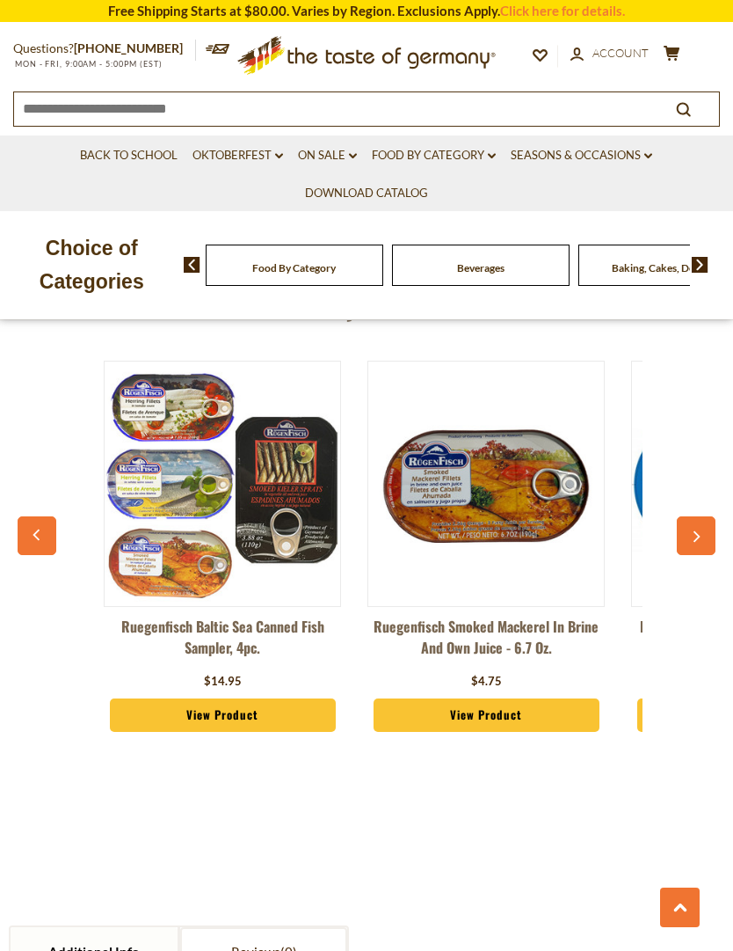
click at [240, 698] on link "View Product" at bounding box center [223, 714] width 226 height 33
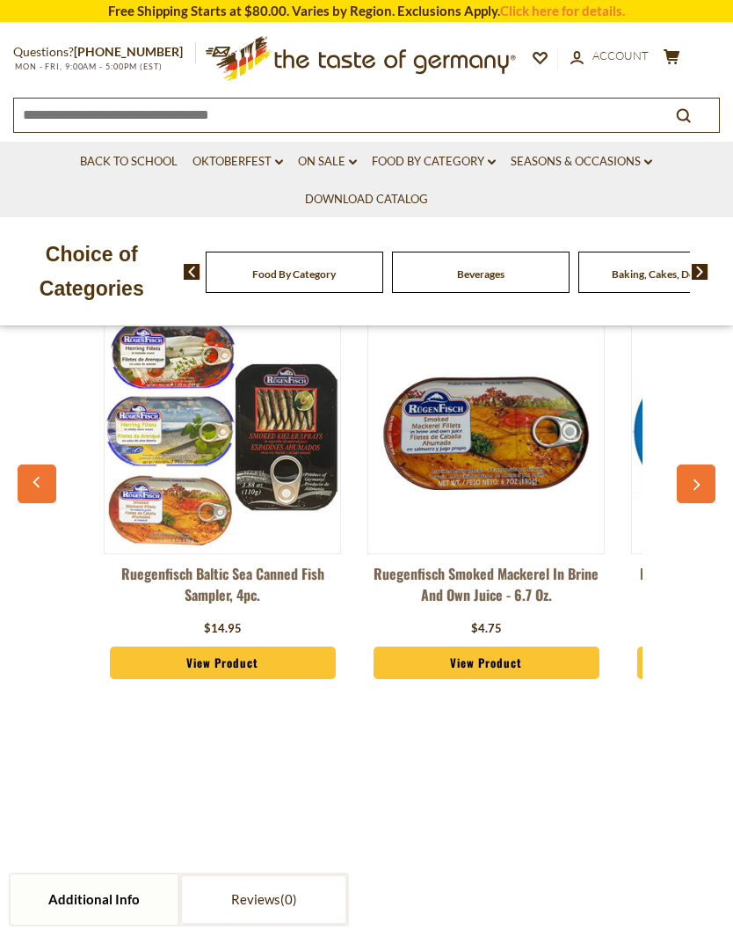
click at [274, 646] on link "View Product" at bounding box center [223, 662] width 226 height 33
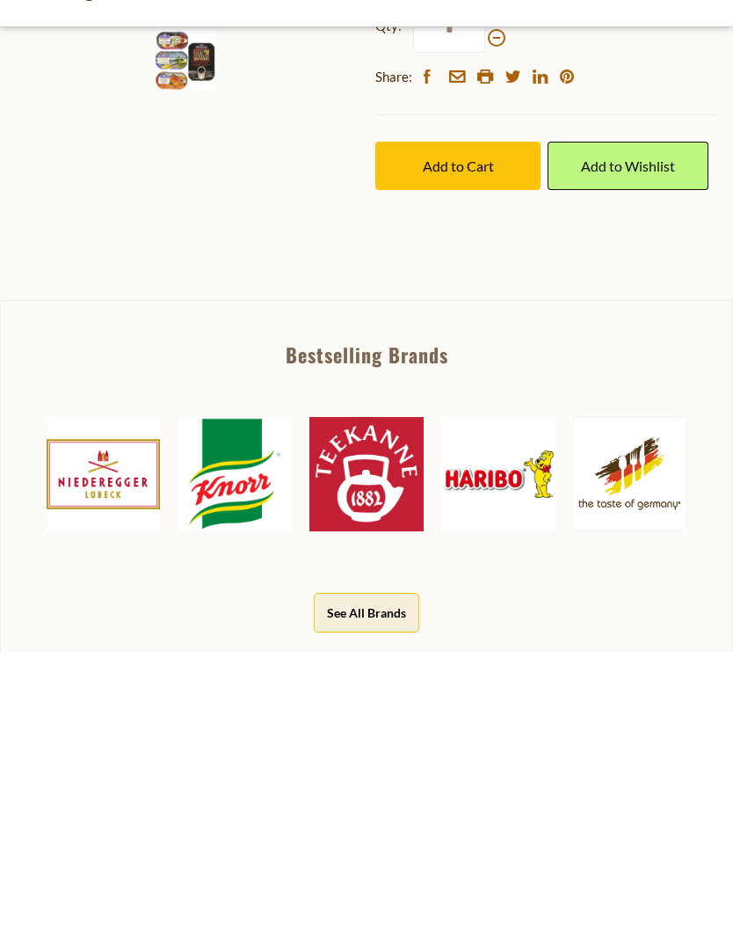
click at [412, 214] on link "Read More" at bounding box center [406, 223] width 60 height 18
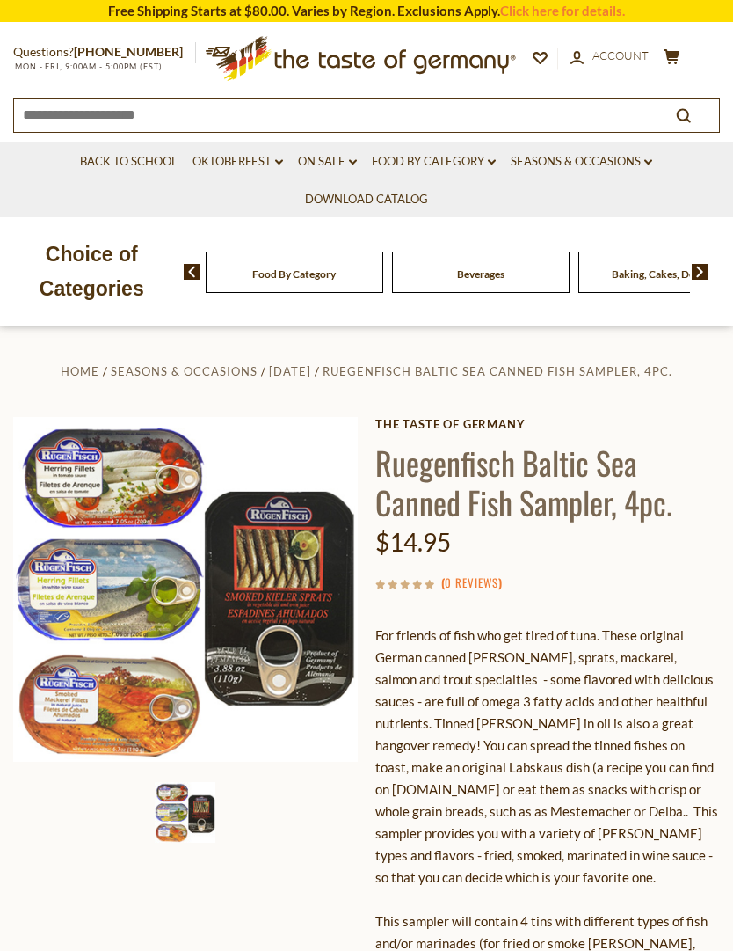
click at [452, 166] on link "Food By Category dropdown_arrow" at bounding box center [434, 161] width 124 height 19
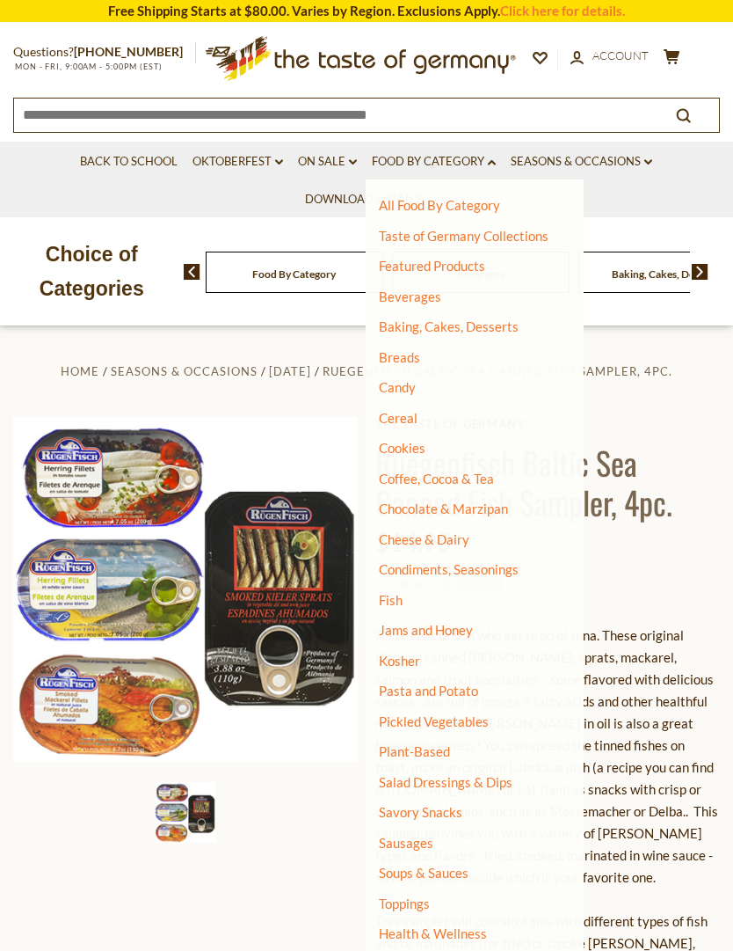
click at [390, 600] on link "Fish" at bounding box center [391, 600] width 24 height 16
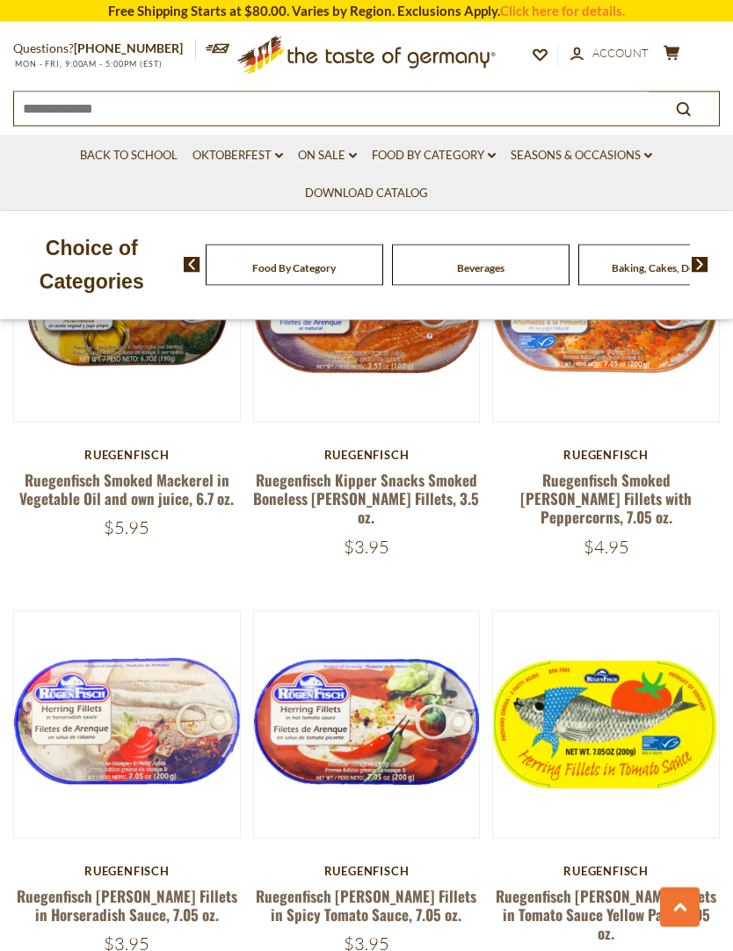
scroll to position [2130, 0]
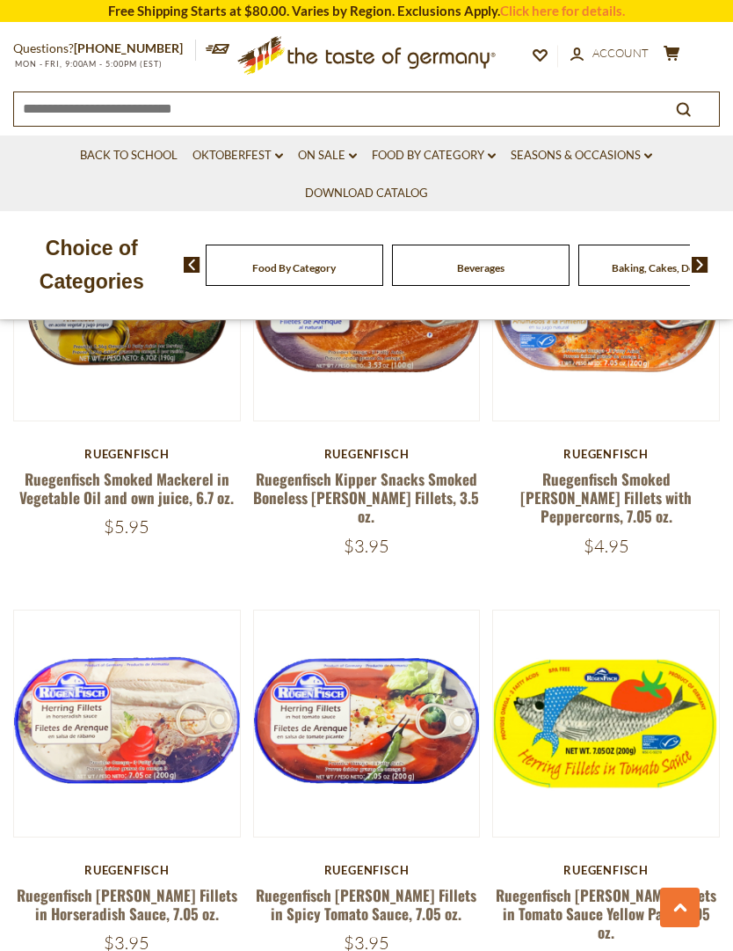
click at [405, 451] on button "Quick View" at bounding box center [366, 432] width 119 height 40
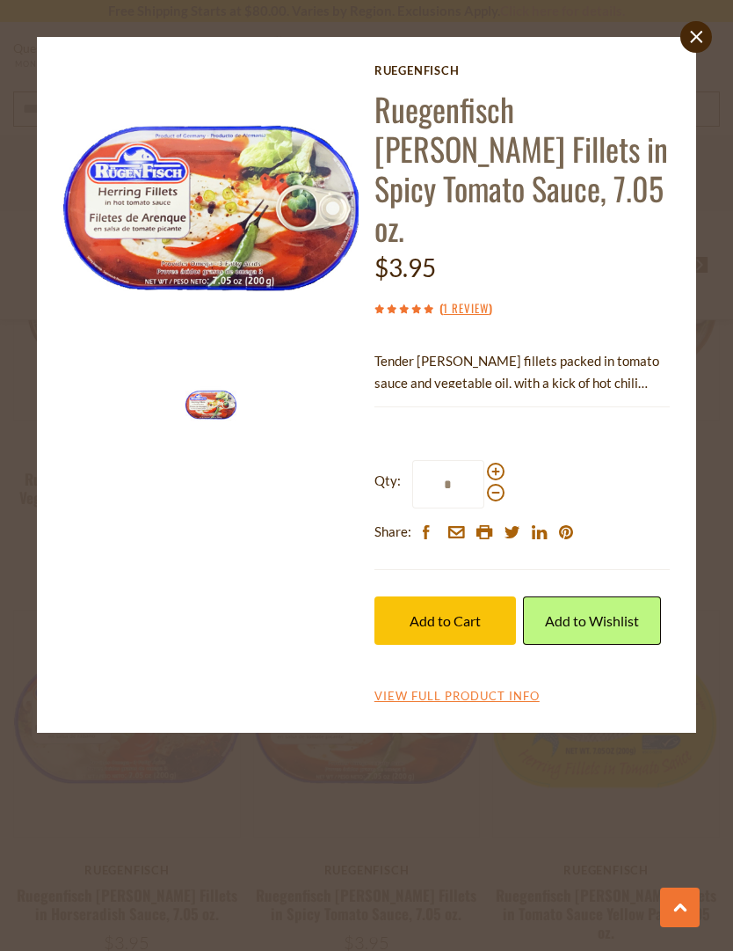
click at [500, 463] on span at bounding box center [496, 472] width 18 height 18
click at [485, 460] on input "*" at bounding box center [448, 484] width 72 height 48
type input "*"
click at [477, 612] on span "Add to Cart" at bounding box center [445, 620] width 71 height 17
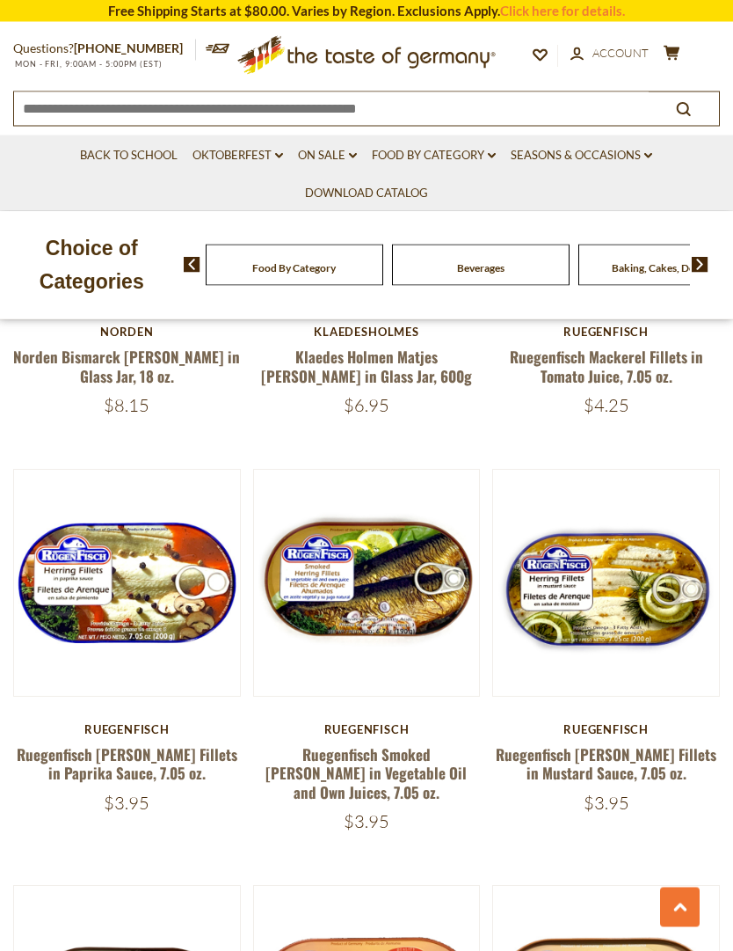
scroll to position [1433, 0]
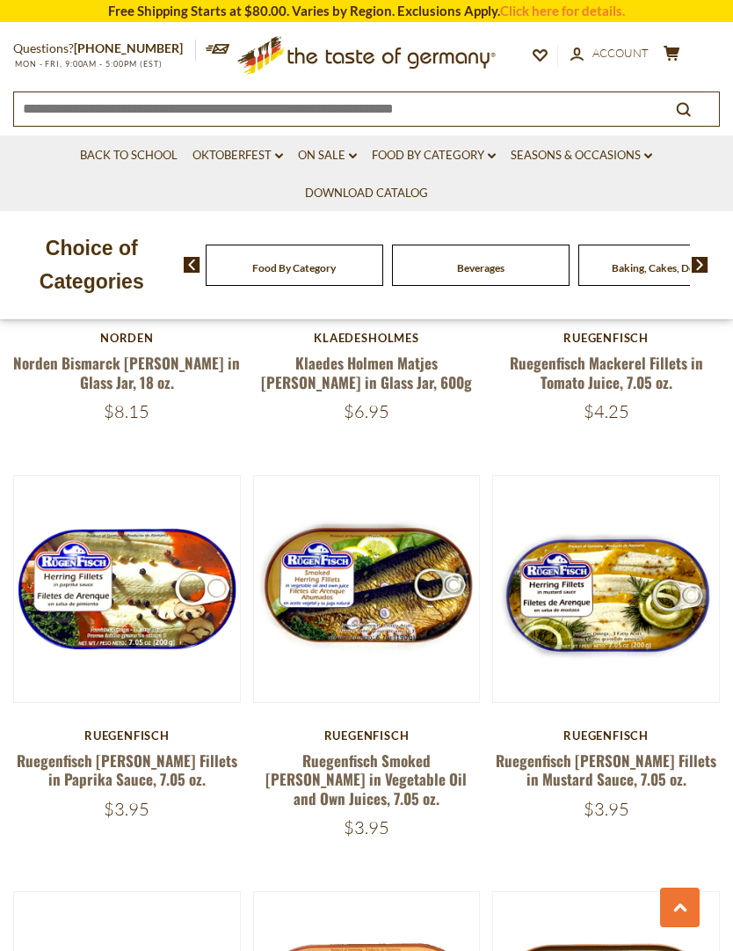
click at [627, 317] on button "Quick View" at bounding box center [606, 298] width 119 height 40
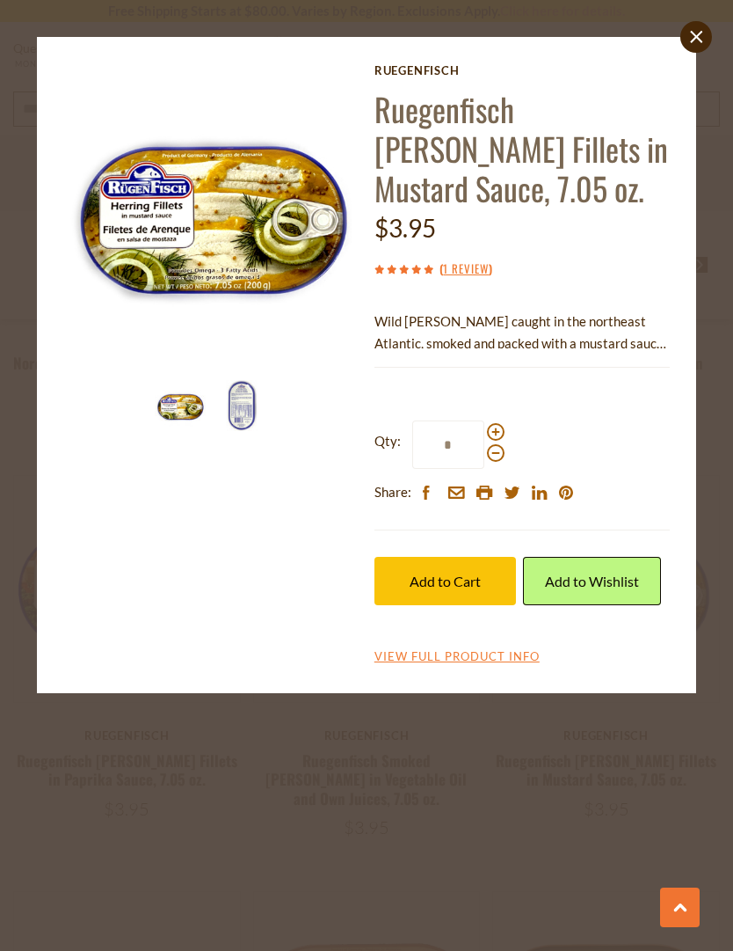
click at [500, 425] on span at bounding box center [496, 432] width 18 height 18
click at [485, 425] on input "*" at bounding box center [448, 444] width 72 height 48
type input "*"
click at [458, 580] on span "Add to Cart" at bounding box center [445, 581] width 71 height 17
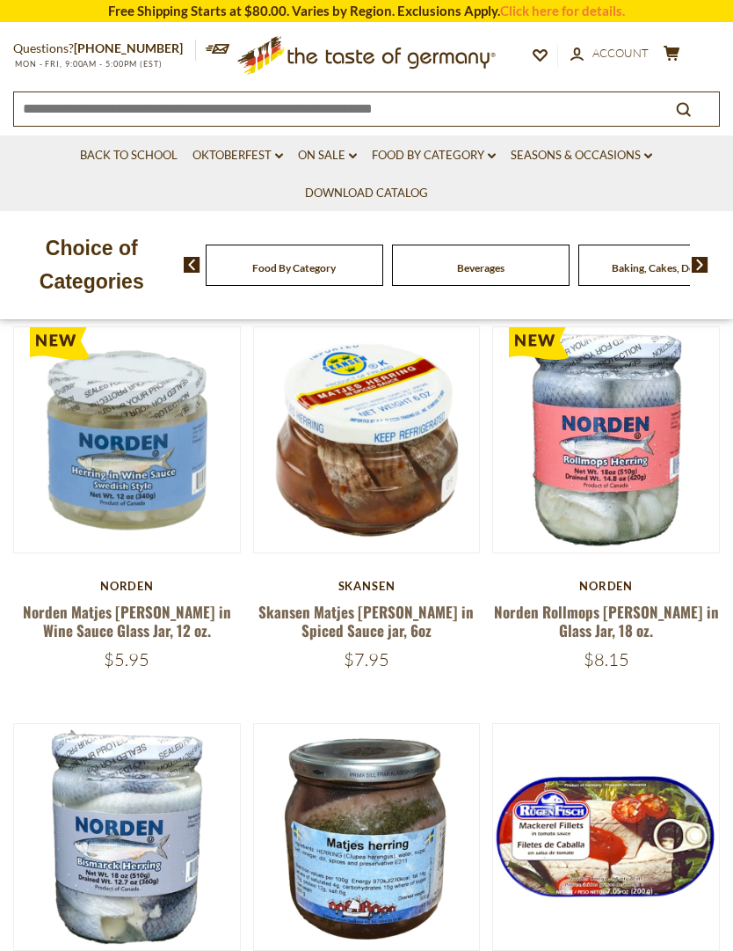
scroll to position [785, 0]
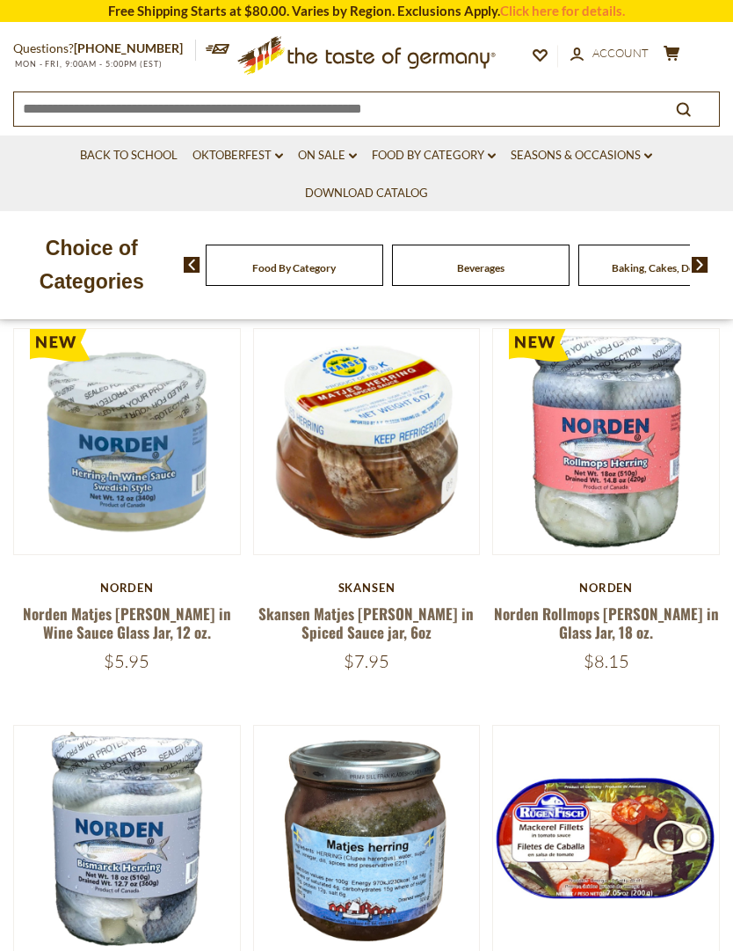
click at [649, 170] on button "Quick View" at bounding box center [606, 150] width 119 height 40
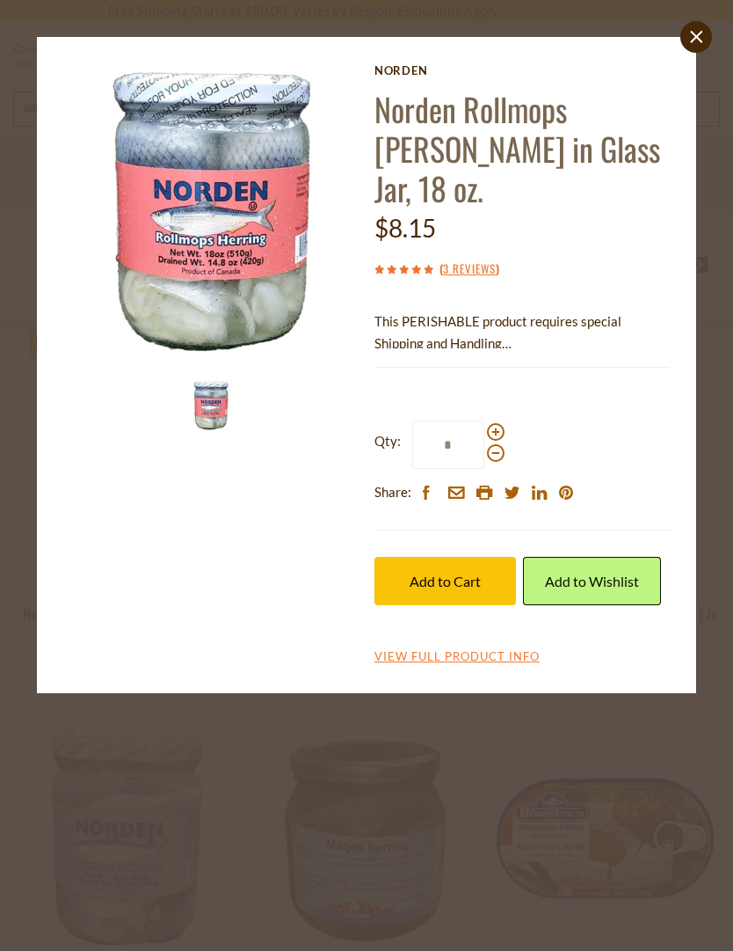
click at [501, 423] on span at bounding box center [496, 432] width 18 height 18
click at [485, 420] on input "*" at bounding box center [448, 444] width 72 height 48
type input "*"
click at [467, 573] on span "Add to Cart" at bounding box center [445, 581] width 71 height 17
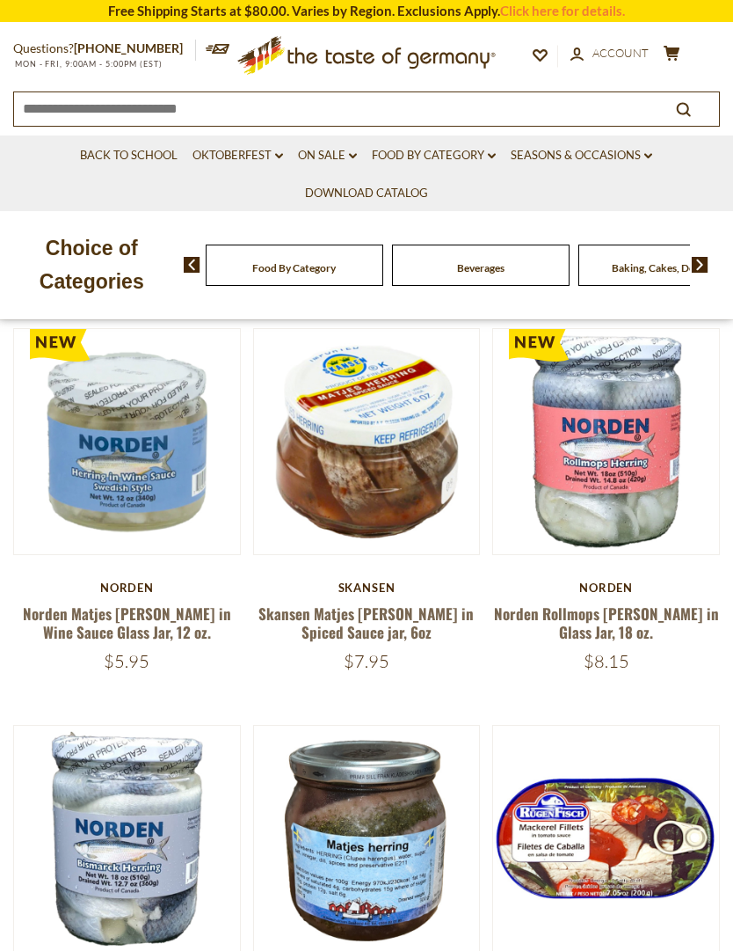
click at [157, 170] on button "Quick View" at bounding box center [127, 150] width 119 height 40
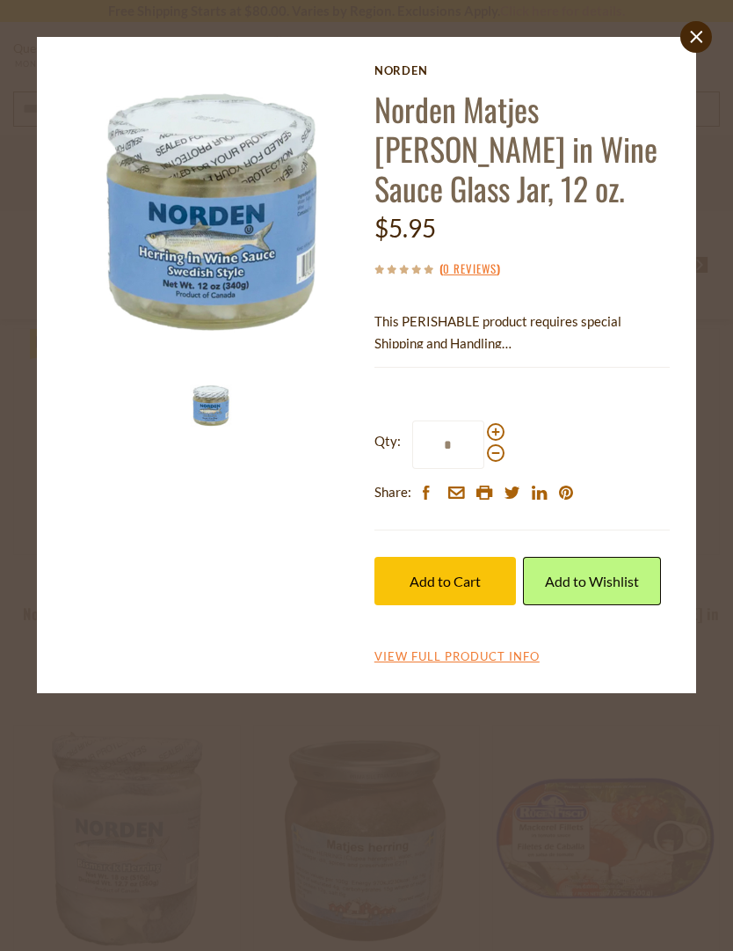
click at [500, 437] on span at bounding box center [496, 432] width 18 height 18
click at [485, 437] on input "*" at bounding box center [448, 444] width 72 height 48
type input "*"
click at [486, 592] on button "Add to Cart" at bounding box center [446, 581] width 142 height 48
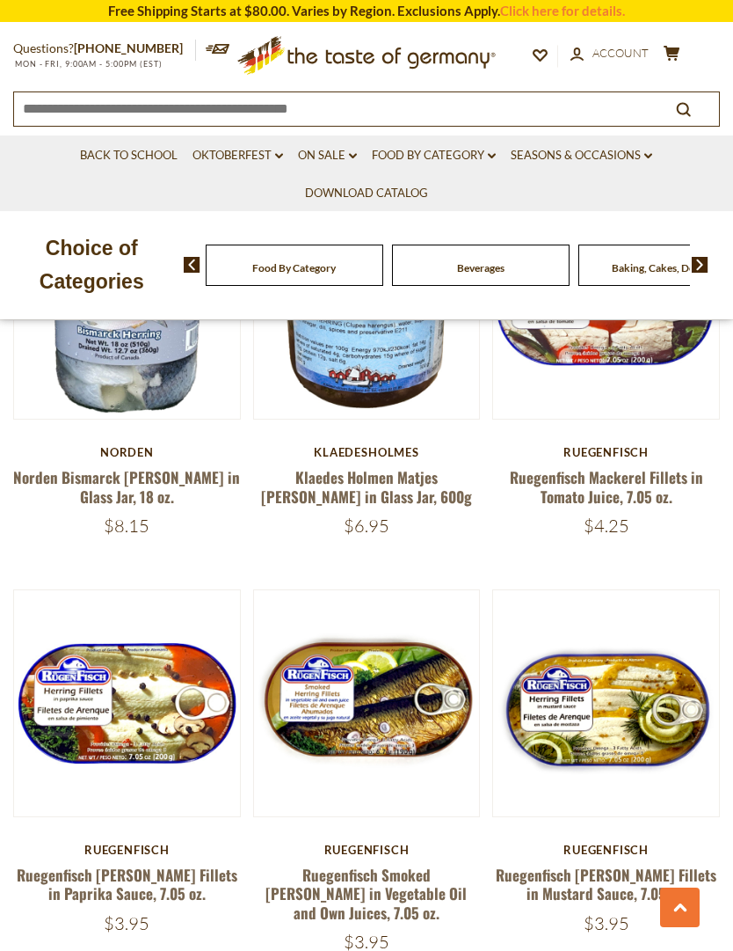
scroll to position [1322, 0]
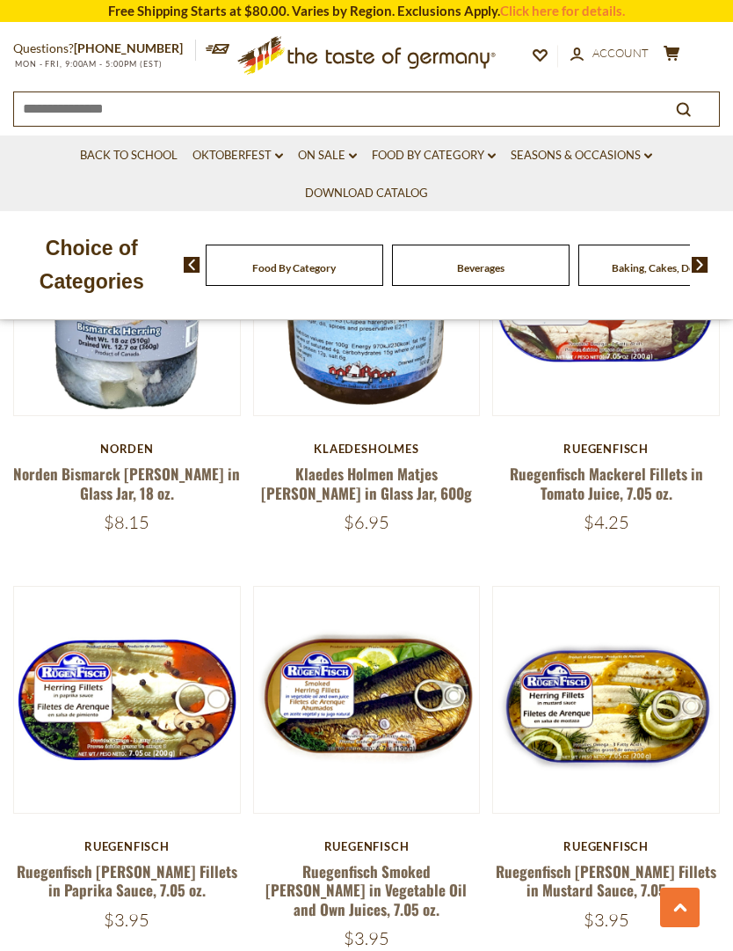
click at [165, 428] on button "Quick View" at bounding box center [127, 409] width 119 height 40
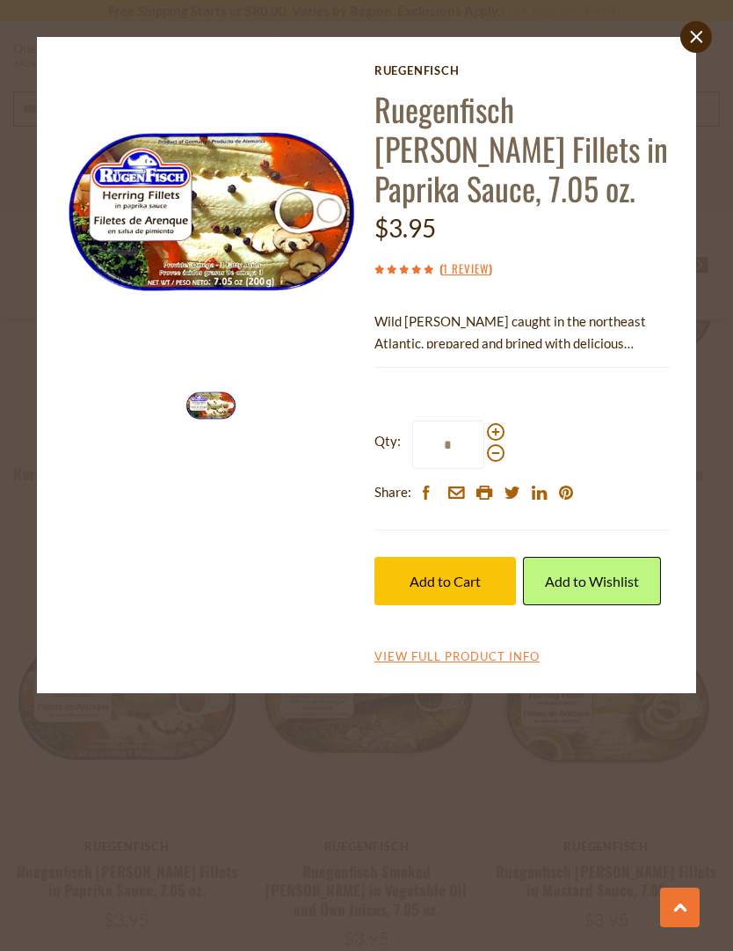
click at [502, 427] on span at bounding box center [496, 432] width 18 height 18
click at [485, 427] on input "*" at bounding box center [448, 444] width 72 height 48
type input "*"
click at [482, 584] on button "Add to Cart" at bounding box center [446, 581] width 142 height 48
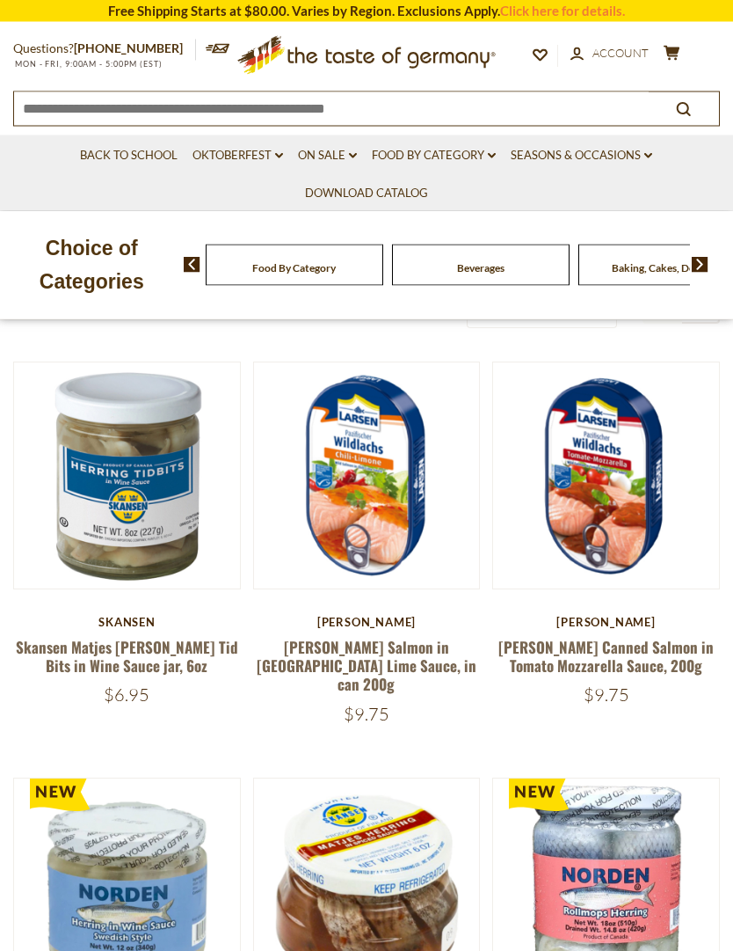
scroll to position [0, 0]
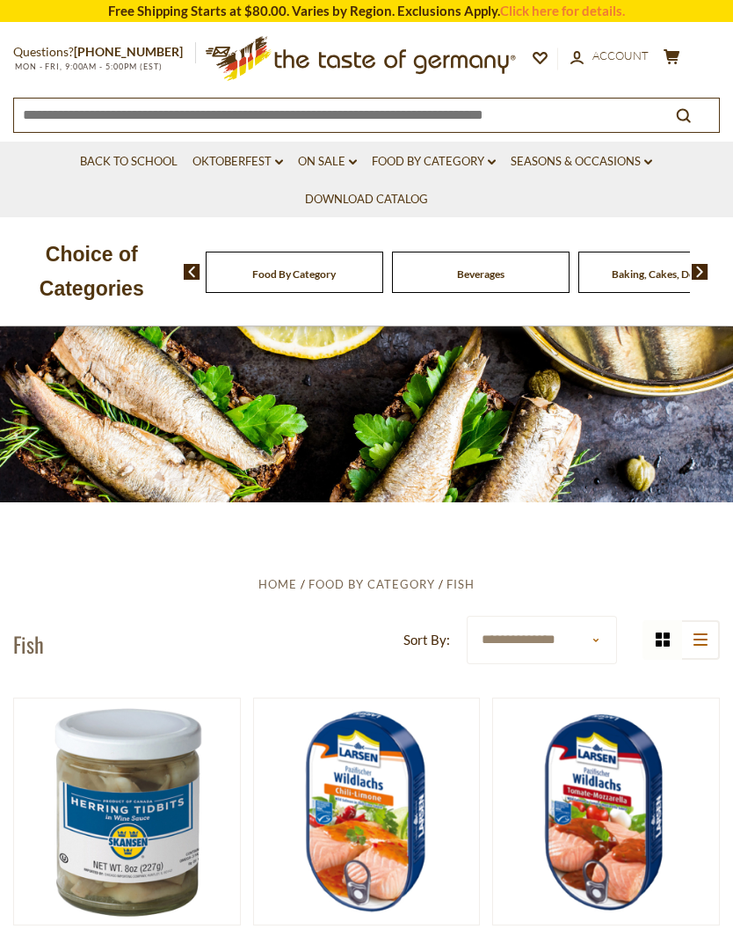
click at [465, 160] on link "Food By Category dropdown_arrow" at bounding box center [434, 161] width 124 height 19
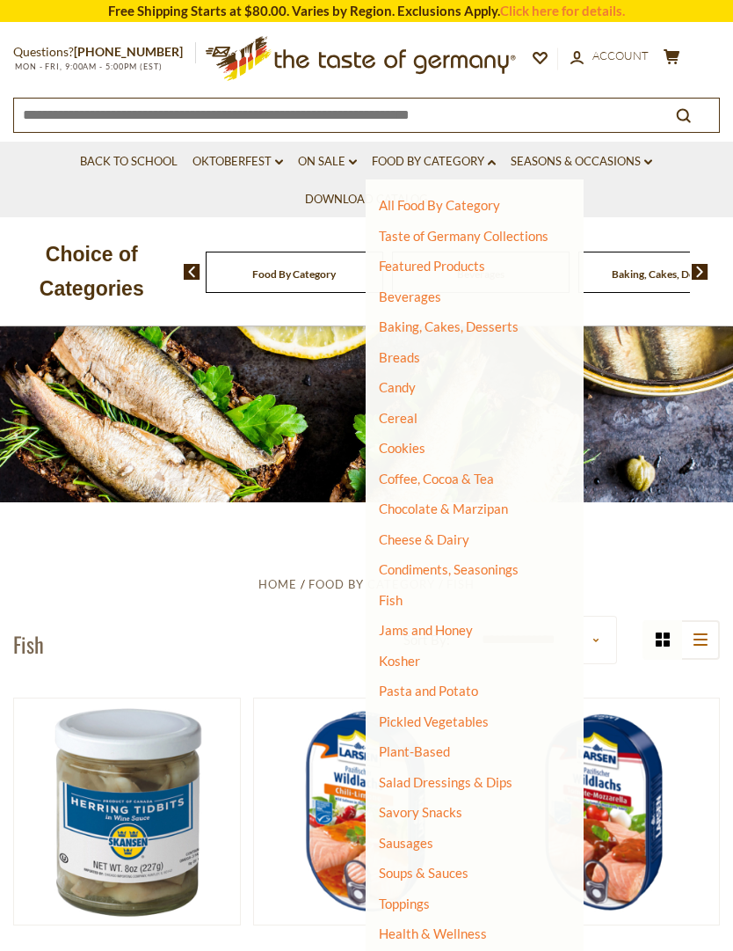
click at [474, 258] on link "Featured Products" at bounding box center [432, 266] width 106 height 16
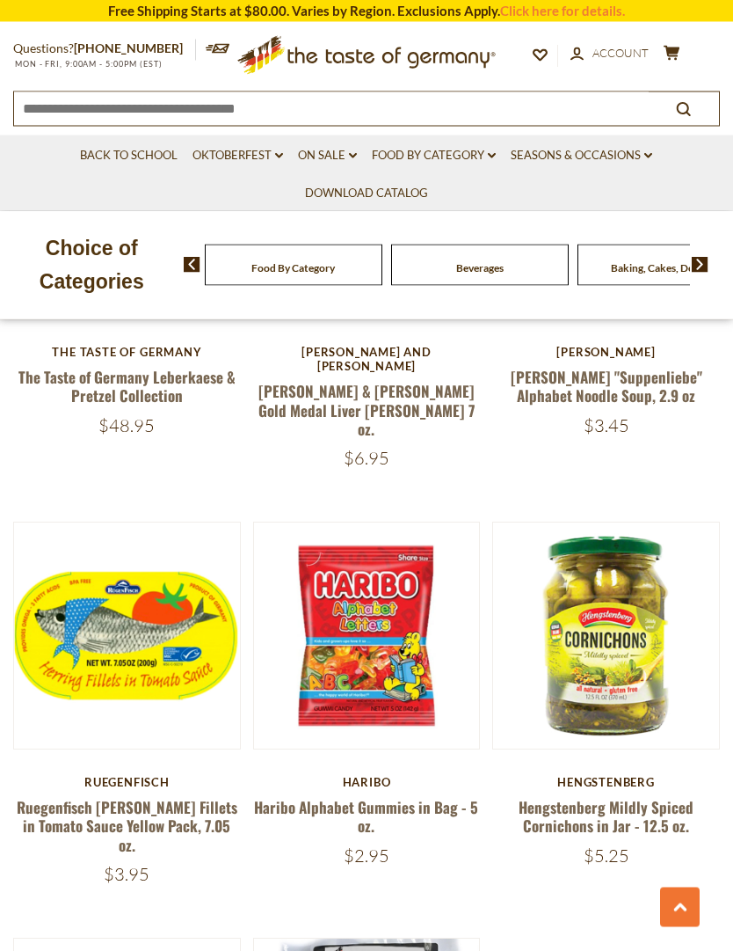
scroll to position [1264, 0]
click at [640, 364] on button "Quick View" at bounding box center [606, 345] width 119 height 40
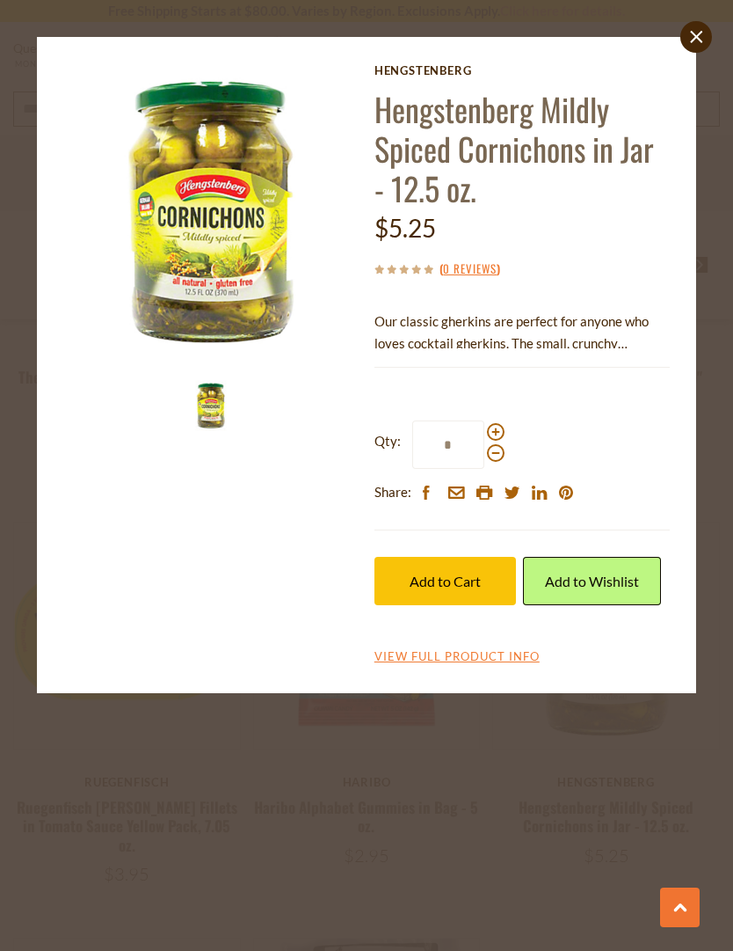
click at [502, 429] on span at bounding box center [496, 432] width 18 height 18
click at [485, 429] on input "*" at bounding box center [448, 444] width 72 height 48
type input "*"
click at [483, 581] on button "Add to Cart" at bounding box center [446, 581] width 142 height 48
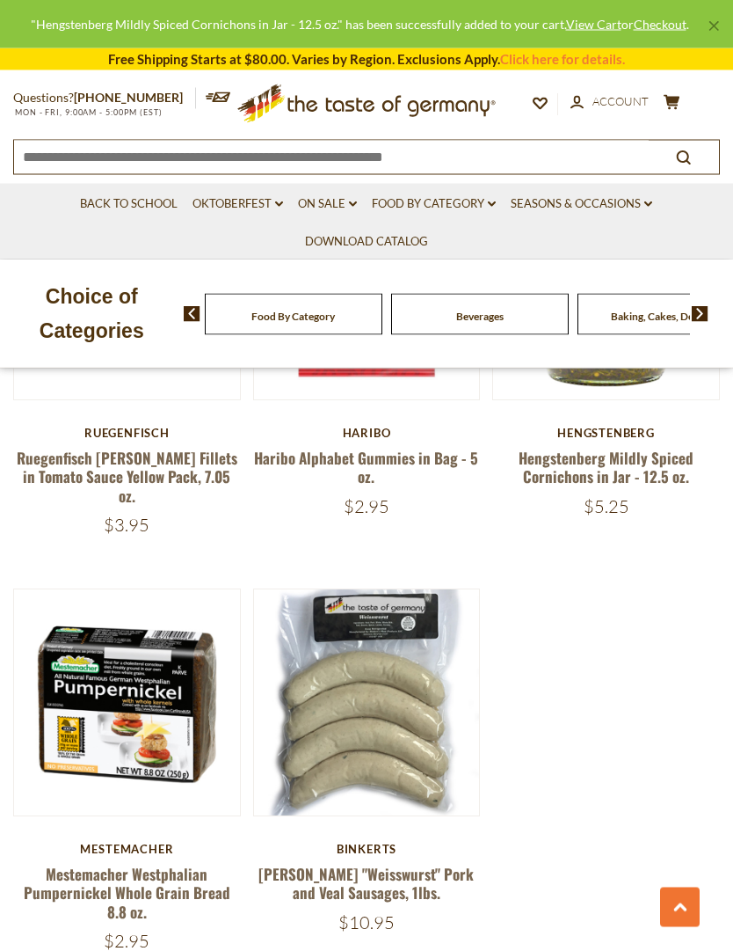
scroll to position [1613, 0]
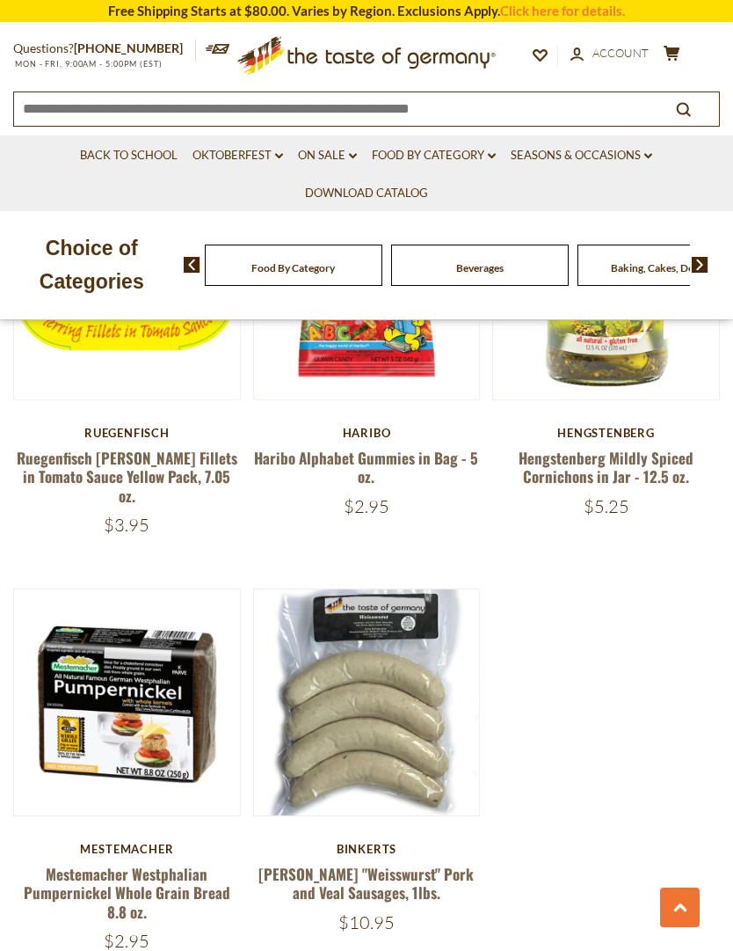
click at [157, 431] on button "Quick View" at bounding box center [127, 411] width 119 height 40
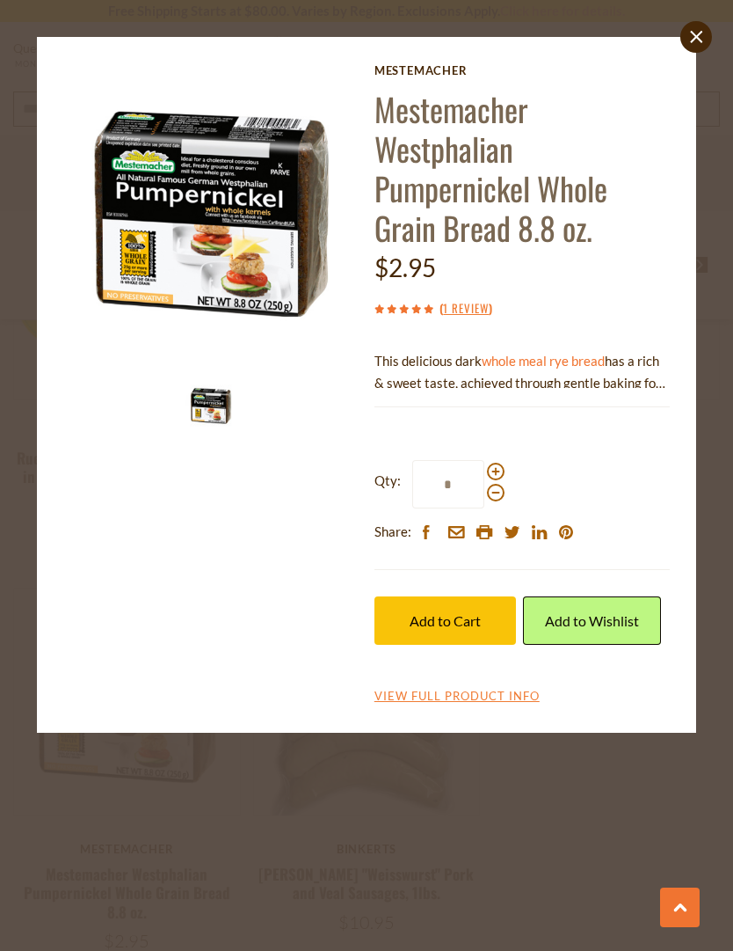
click at [503, 473] on span at bounding box center [496, 472] width 18 height 18
click at [485, 473] on input "*" at bounding box center [448, 484] width 72 height 48
type input "*"
click at [468, 620] on span "Add to Cart" at bounding box center [445, 620] width 71 height 17
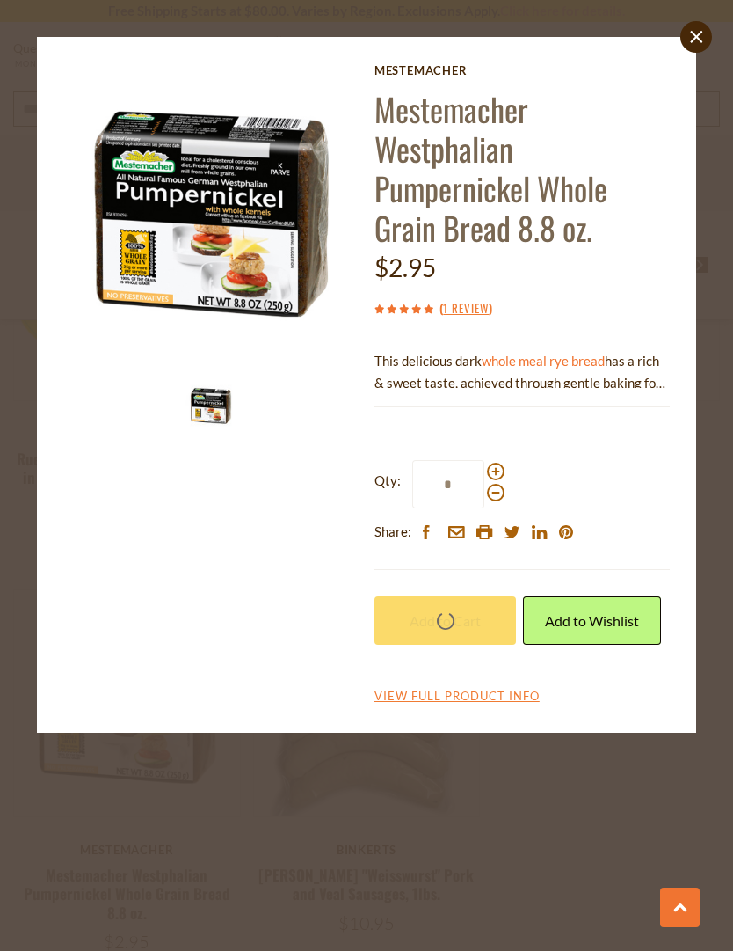
scroll to position [1613, 0]
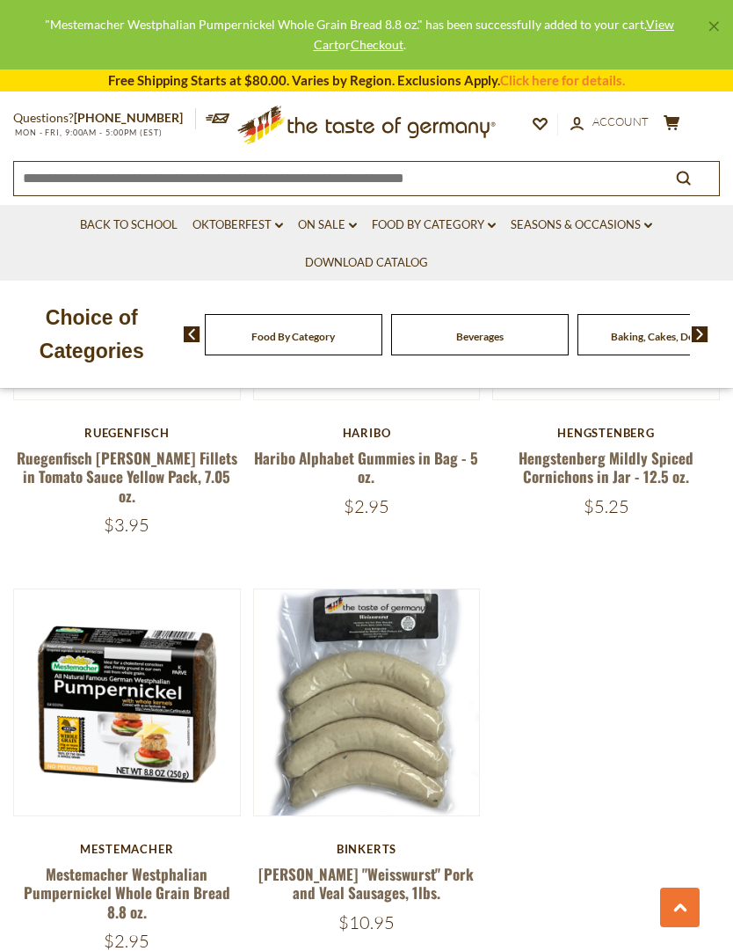
click at [392, 431] on button "Quick View" at bounding box center [366, 411] width 119 height 40
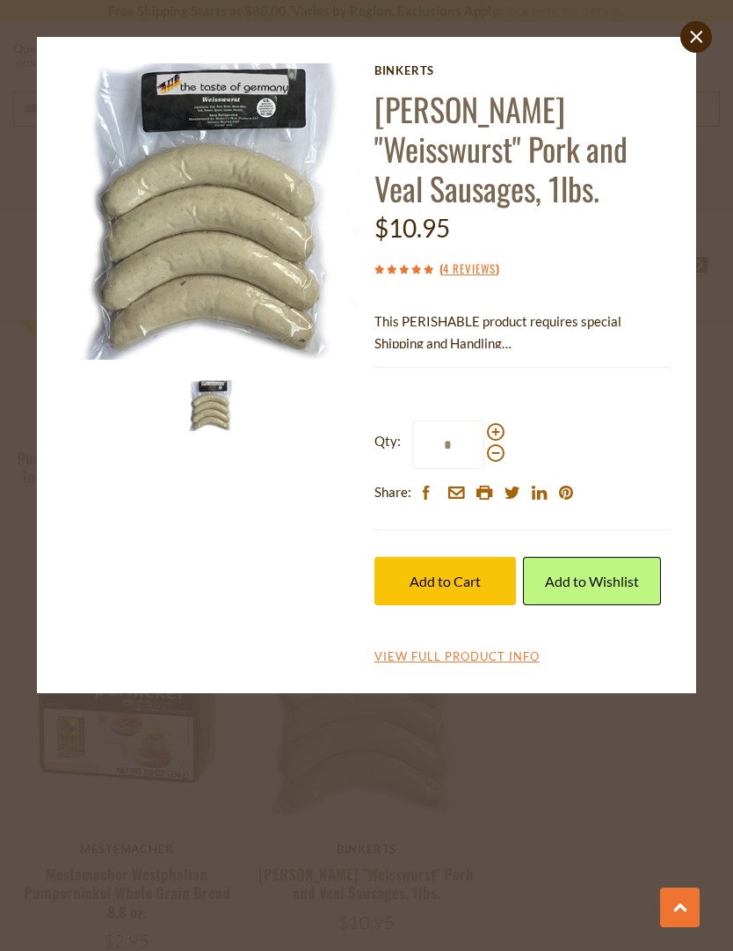
click at [502, 432] on span at bounding box center [496, 432] width 18 height 18
click at [485, 432] on input "*" at bounding box center [448, 444] width 72 height 48
type input "*"
click at [485, 595] on button "Add to Cart" at bounding box center [446, 581] width 142 height 48
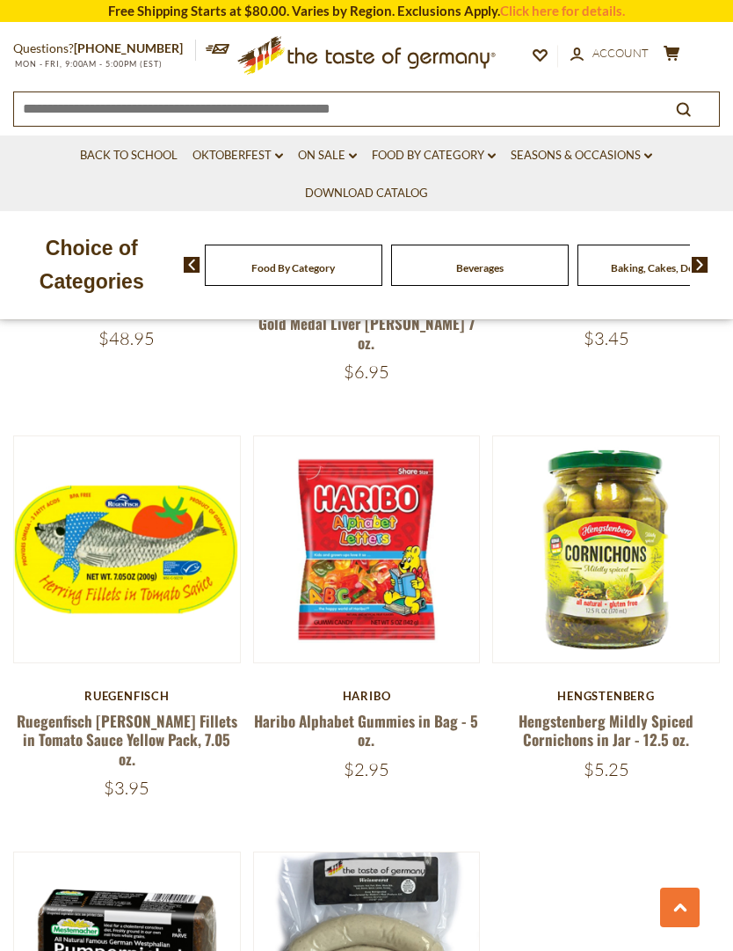
scroll to position [1282, 0]
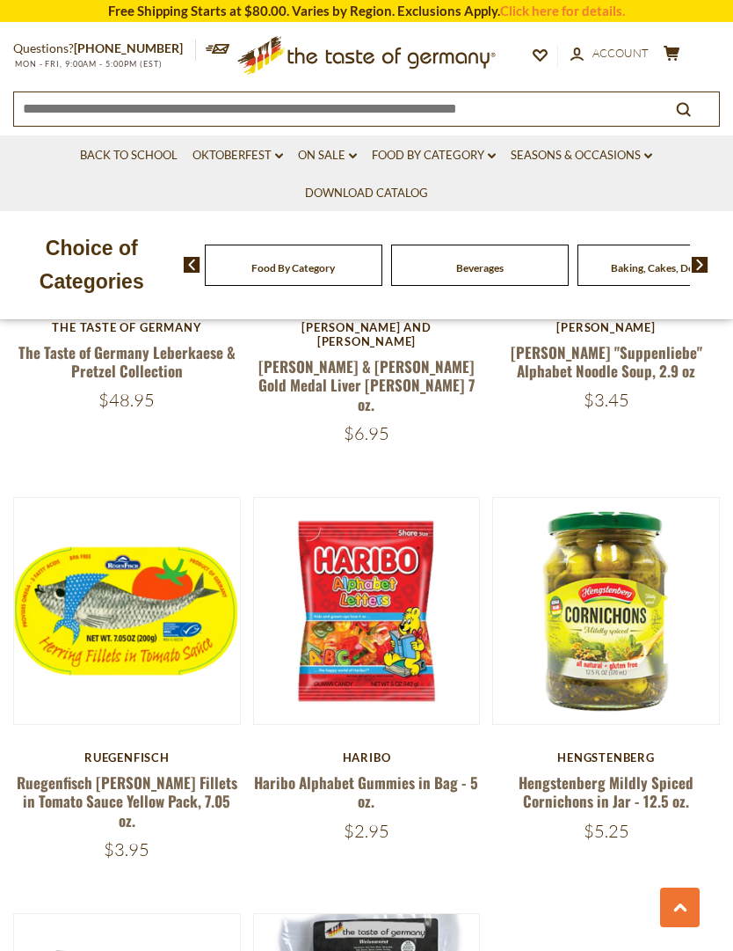
click at [162, 339] on button "Quick View" at bounding box center [127, 320] width 119 height 40
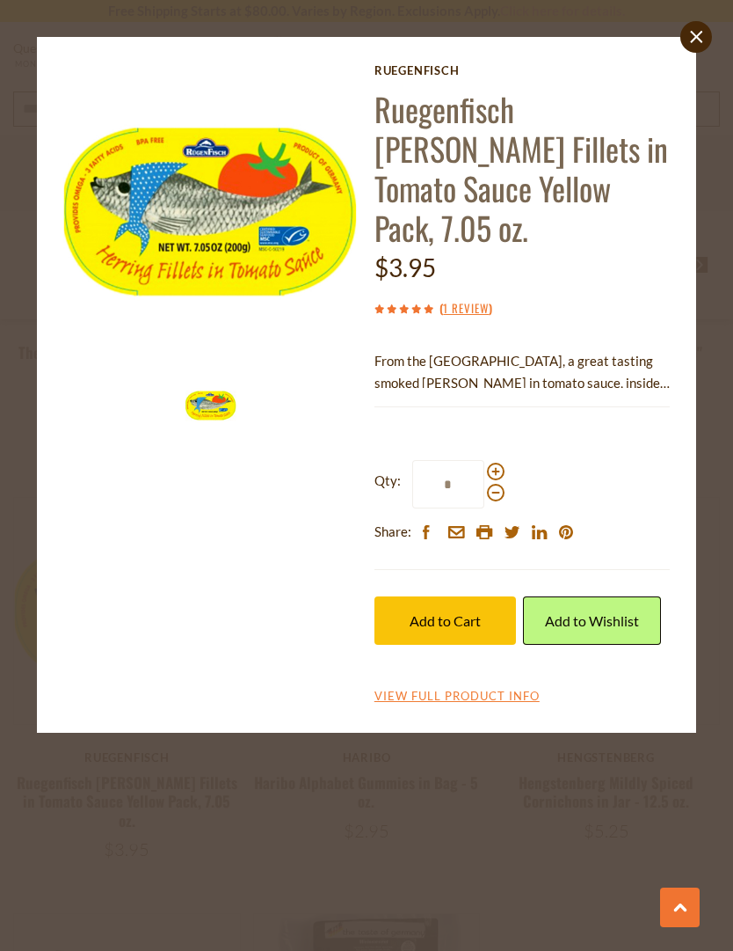
click at [498, 463] on span at bounding box center [496, 472] width 18 height 18
click at [485, 460] on input "*" at bounding box center [448, 484] width 72 height 48
type input "*"
click at [482, 596] on button "Add to Cart" at bounding box center [446, 620] width 142 height 48
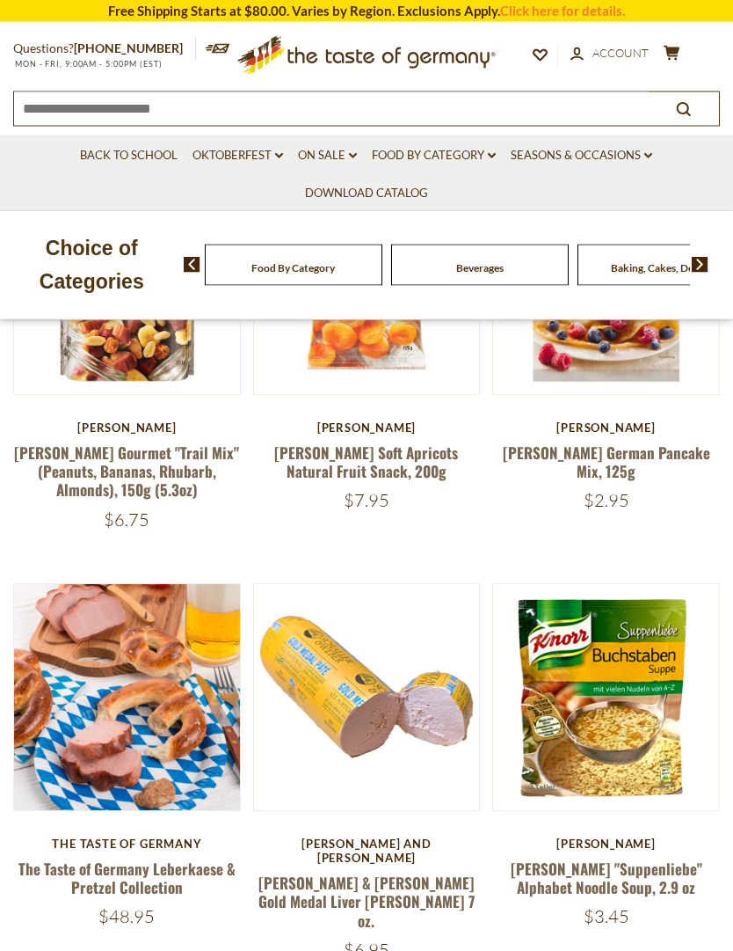
scroll to position [764, 0]
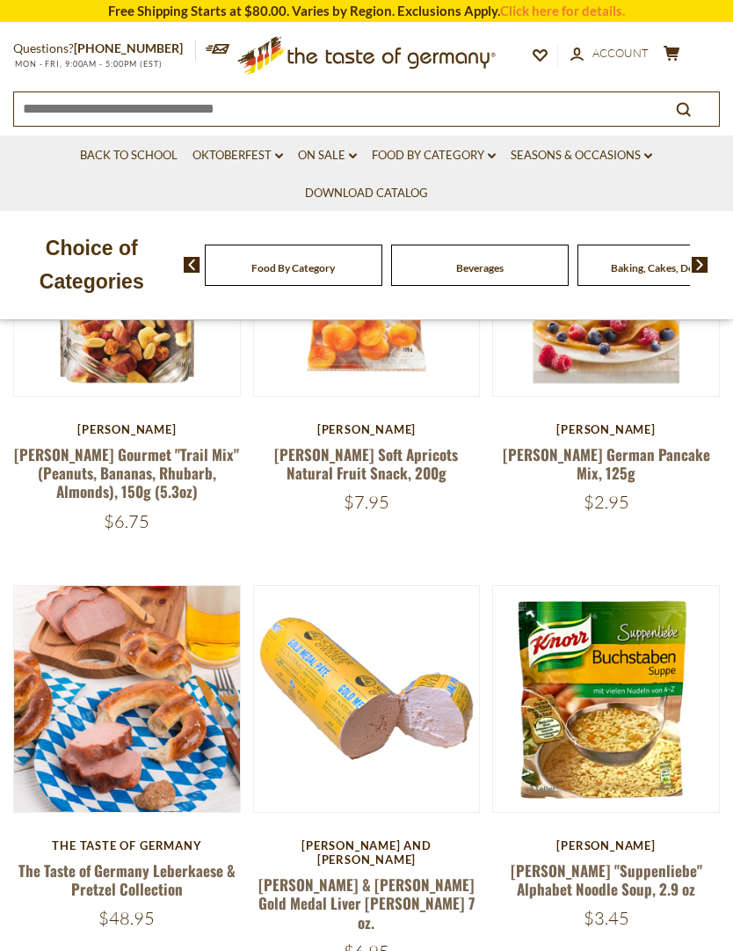
click at [407, 427] on button "Quick View" at bounding box center [366, 407] width 119 height 40
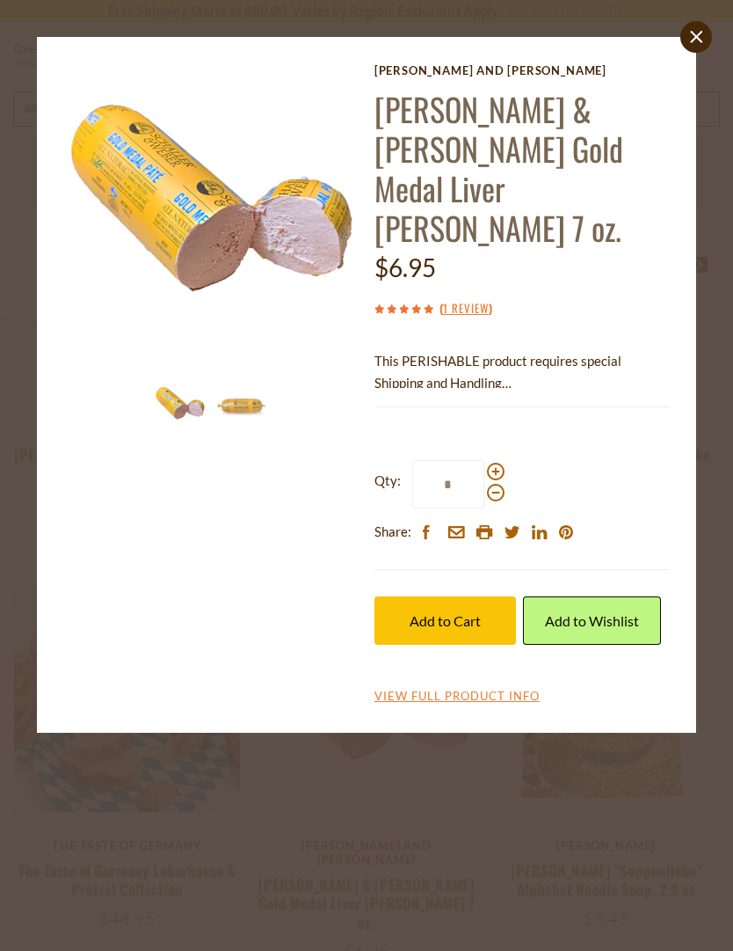
click at [502, 460] on label "Qty: *" at bounding box center [440, 484] width 130 height 48
click at [485, 460] on input "*" at bounding box center [448, 484] width 72 height 48
click at [512, 434] on div "Qty: * Share: facebook email printer twitter linkedin pinterest" at bounding box center [523, 502] width 296 height 137
click at [503, 463] on span at bounding box center [496, 472] width 18 height 18
click at [485, 460] on input "*" at bounding box center [448, 484] width 72 height 48
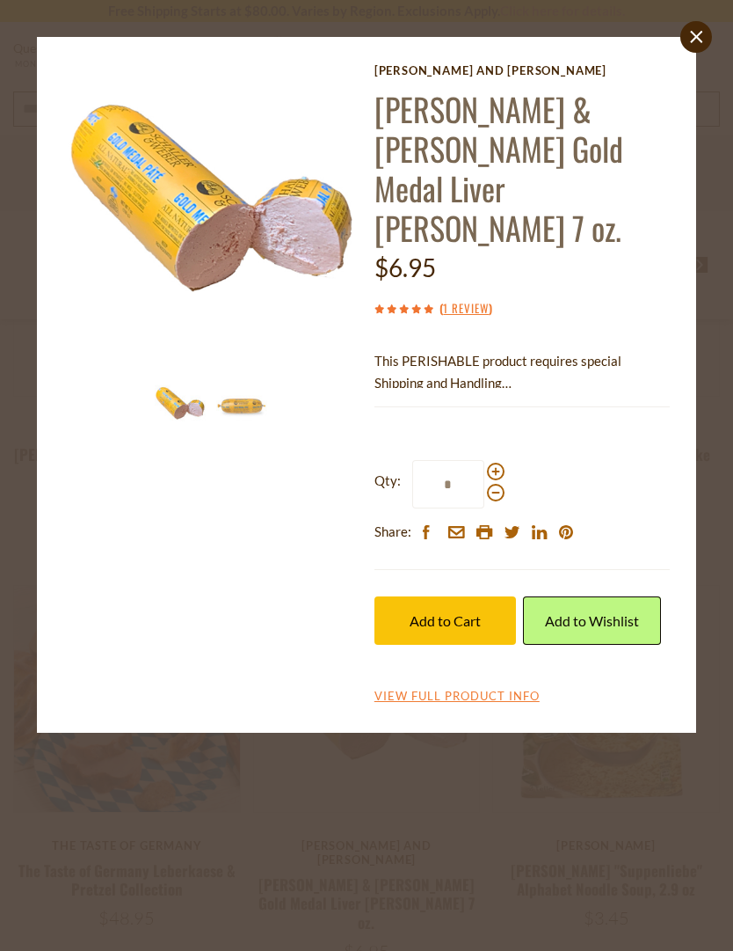
type input "*"
click at [476, 612] on span "Add to Cart" at bounding box center [445, 620] width 71 height 17
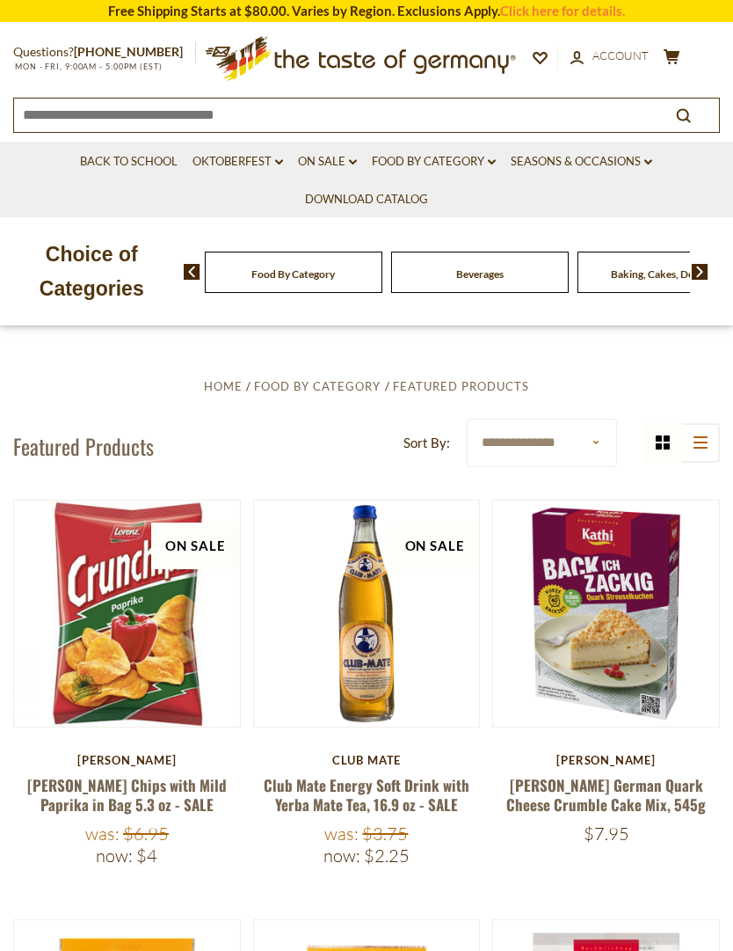
scroll to position [0, 0]
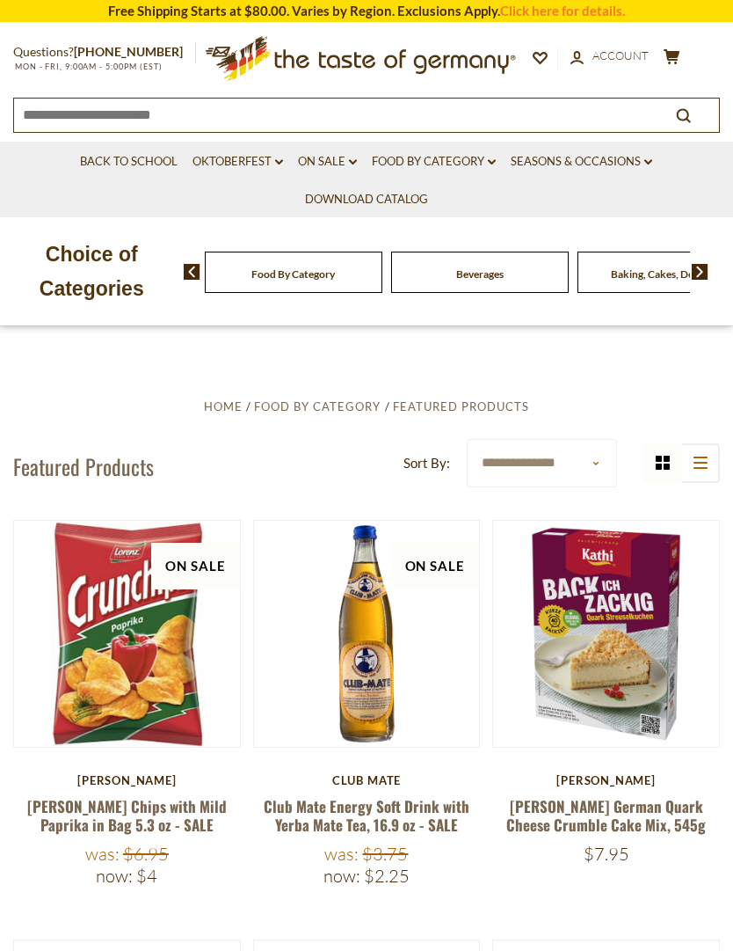
click at [602, 159] on link "Seasons & Occasions dropdown_arrow" at bounding box center [582, 161] width 142 height 19
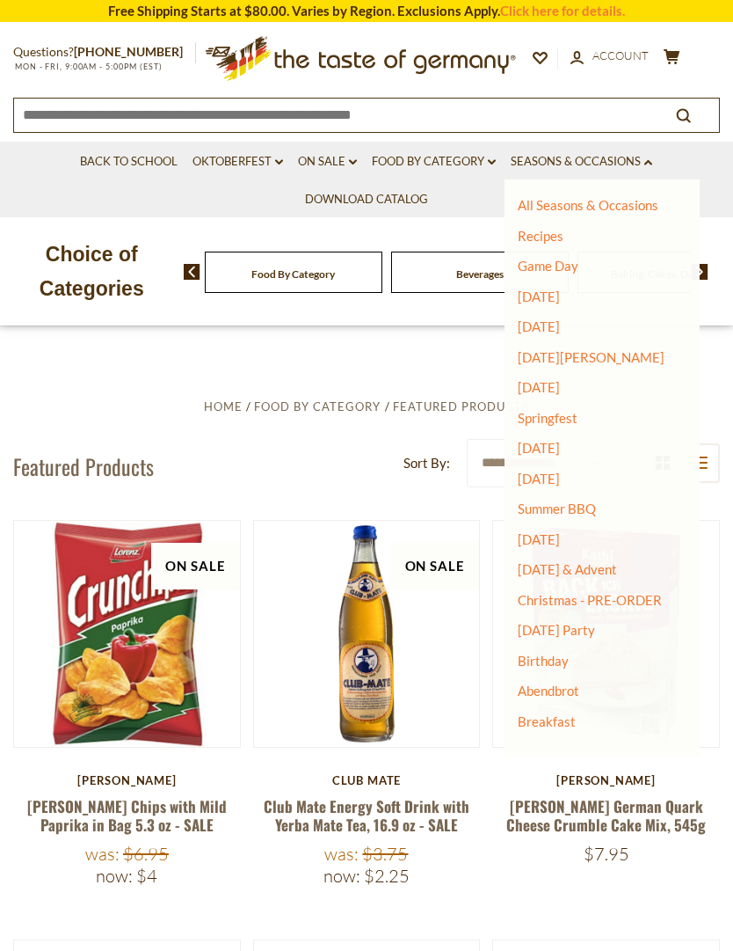
click at [590, 508] on link "Summer BBQ" at bounding box center [557, 508] width 78 height 16
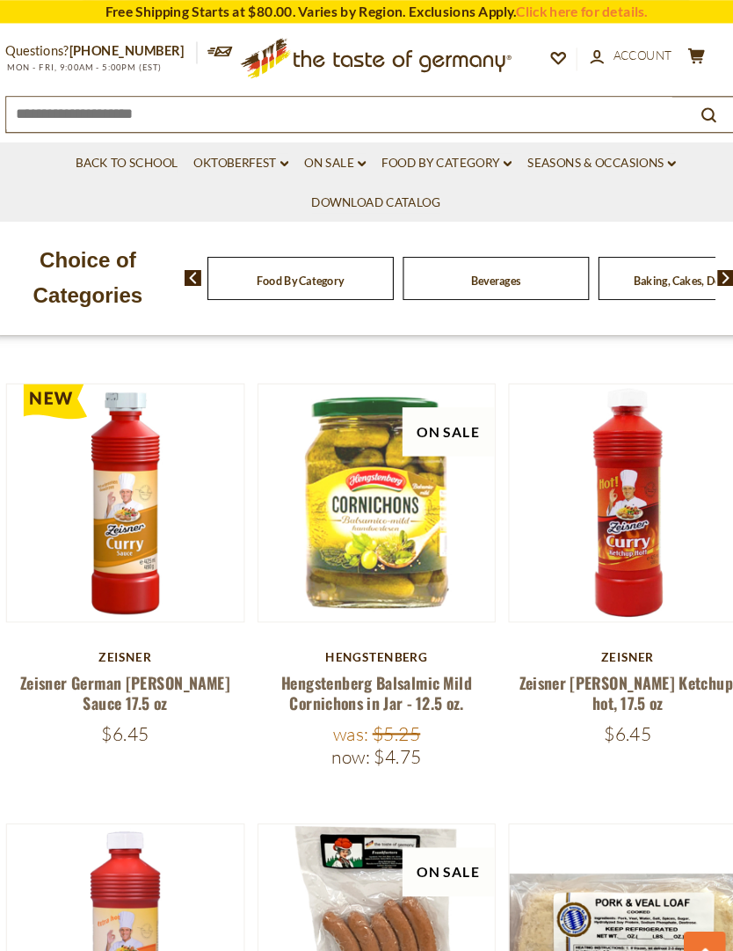
scroll to position [1569, 0]
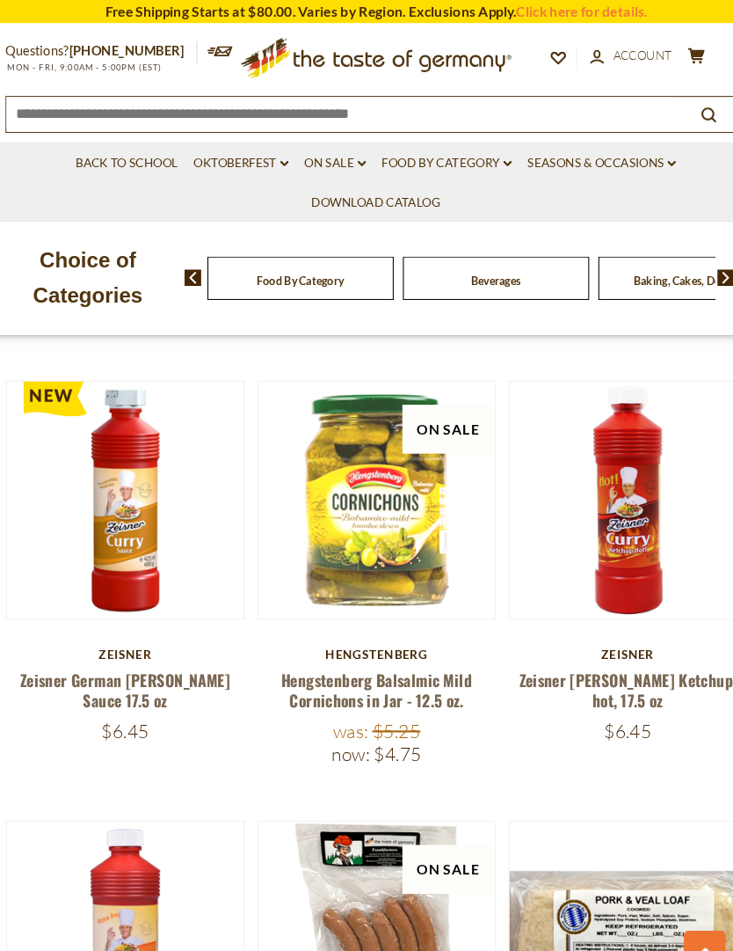
click at [155, 206] on button "Quick View" at bounding box center [127, 186] width 119 height 40
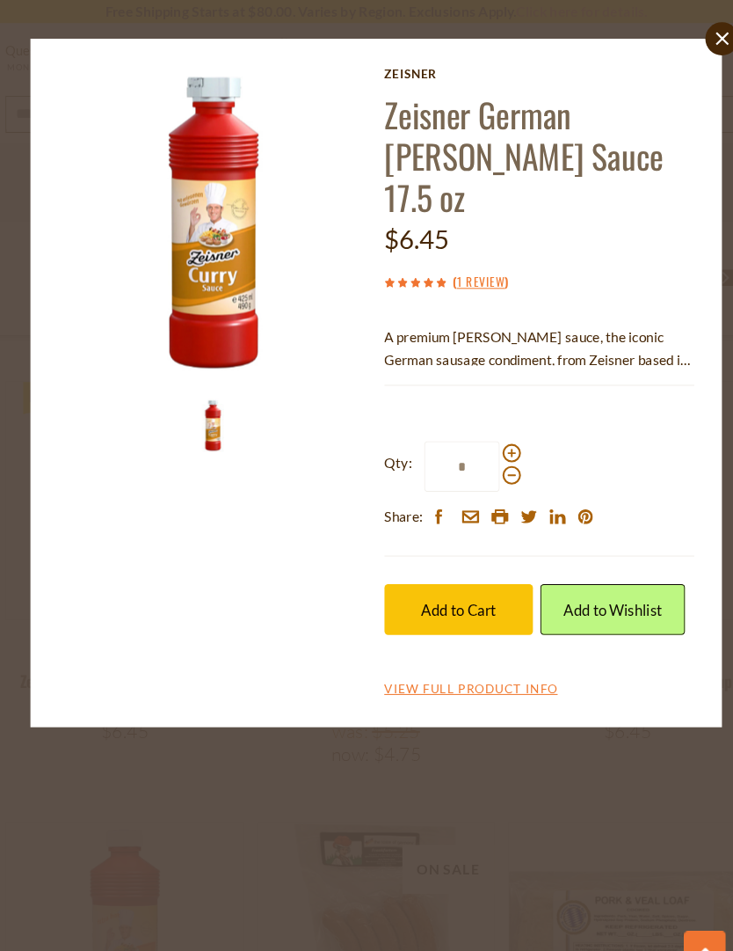
click at [493, 423] on span at bounding box center [496, 432] width 18 height 18
click at [485, 420] on input "*" at bounding box center [448, 444] width 72 height 48
type input "*"
click at [471, 573] on span "Add to Cart" at bounding box center [445, 581] width 71 height 17
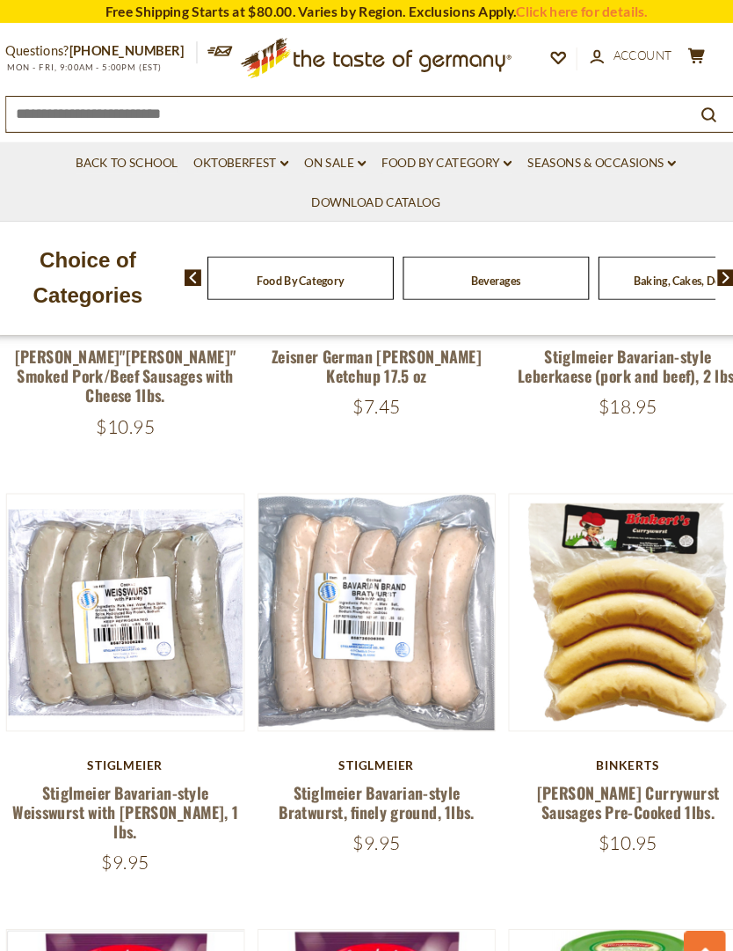
scroll to position [2718, 0]
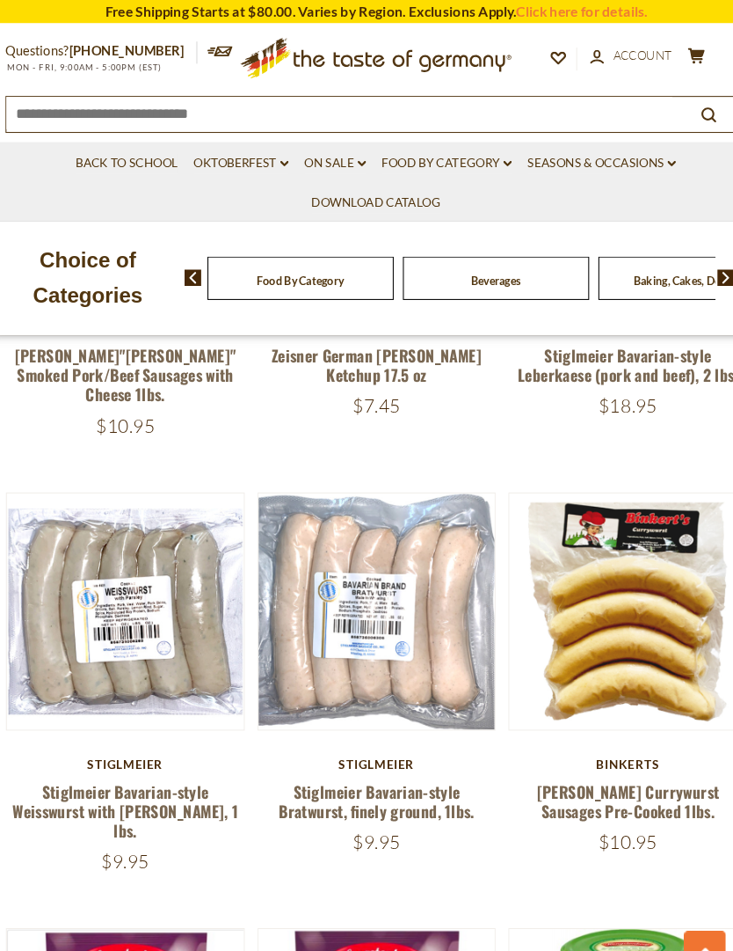
click at [348, 311] on button "Quick View" at bounding box center [366, 292] width 119 height 40
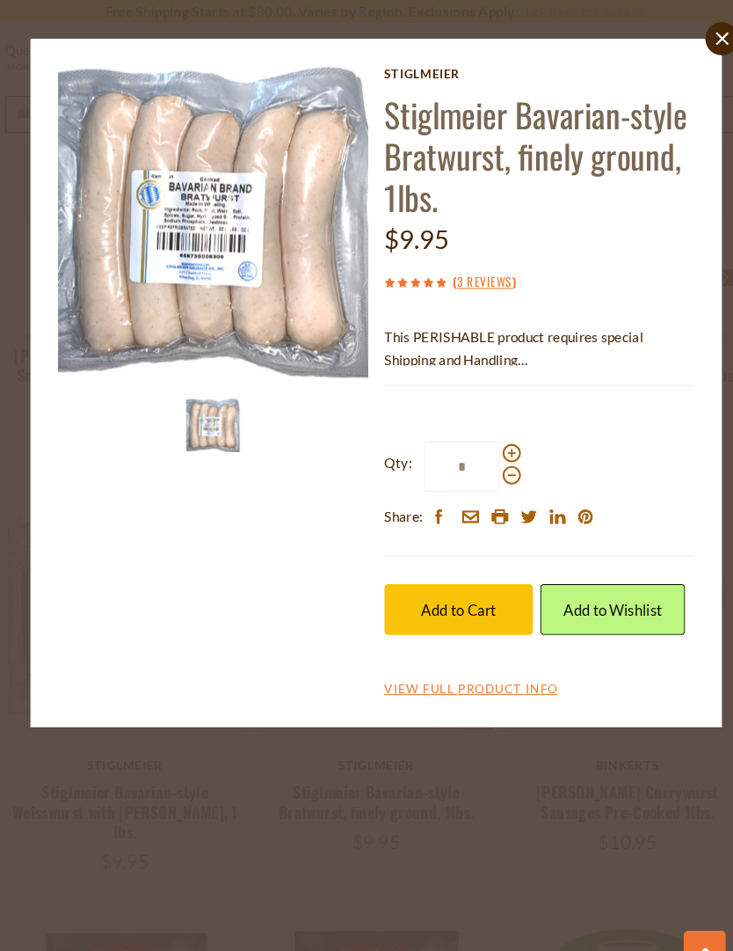
click at [493, 434] on span at bounding box center [496, 432] width 18 height 18
click at [485, 434] on input "*" at bounding box center [448, 444] width 72 height 48
type input "*"
click at [464, 586] on span "Add to Cart" at bounding box center [445, 581] width 71 height 17
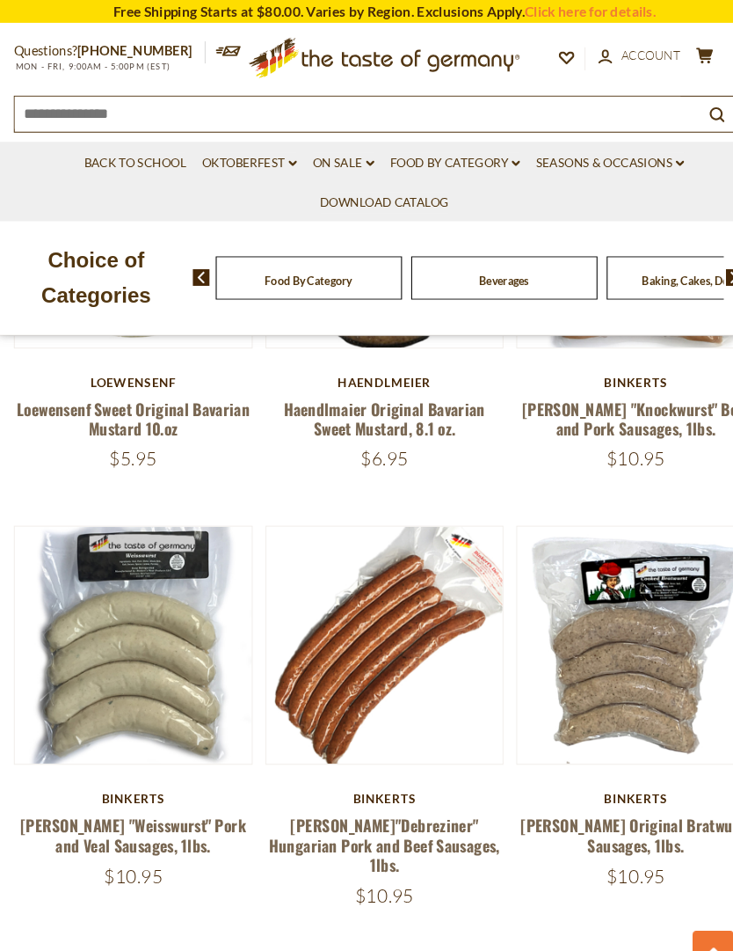
scroll to position [4710, 0]
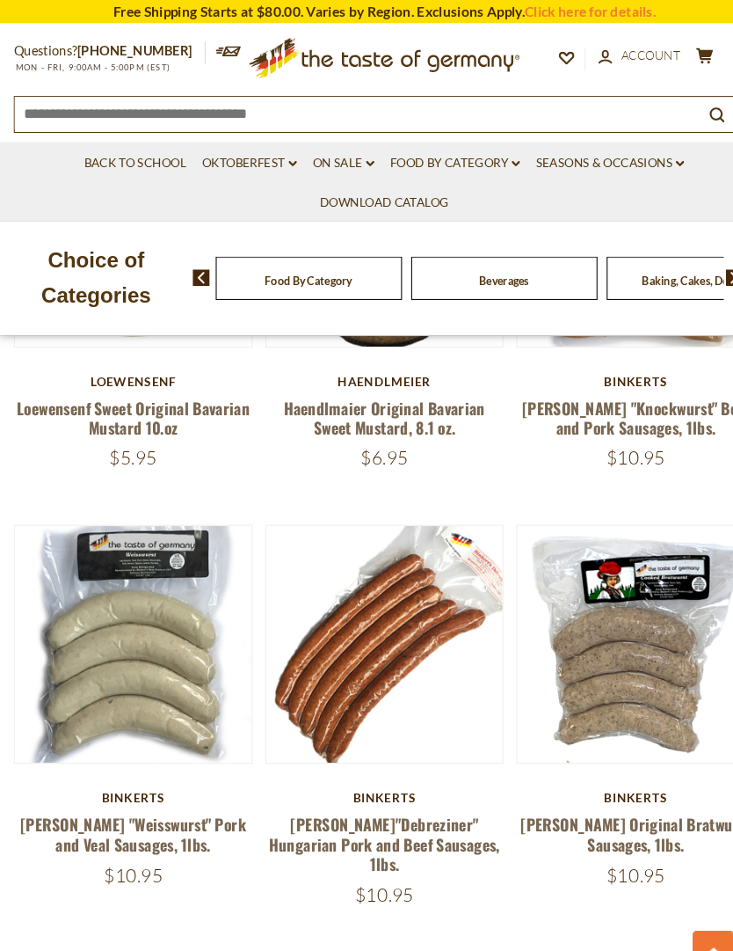
click at [644, 343] on button "Quick View" at bounding box center [606, 323] width 119 height 40
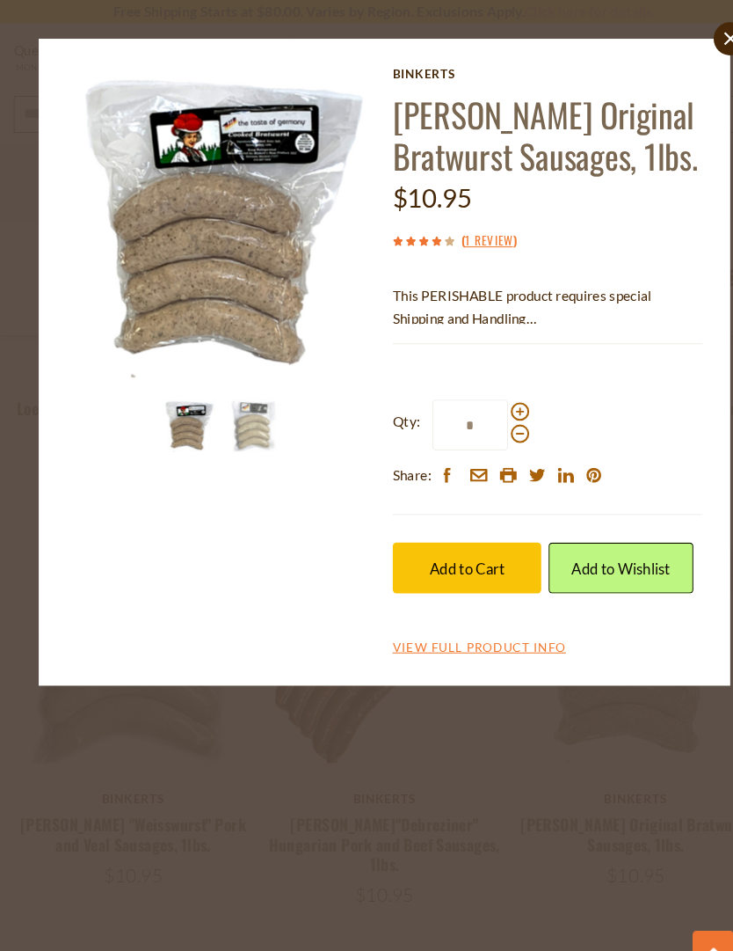
click at [471, 543] on span "Add to Cart" at bounding box center [445, 541] width 71 height 17
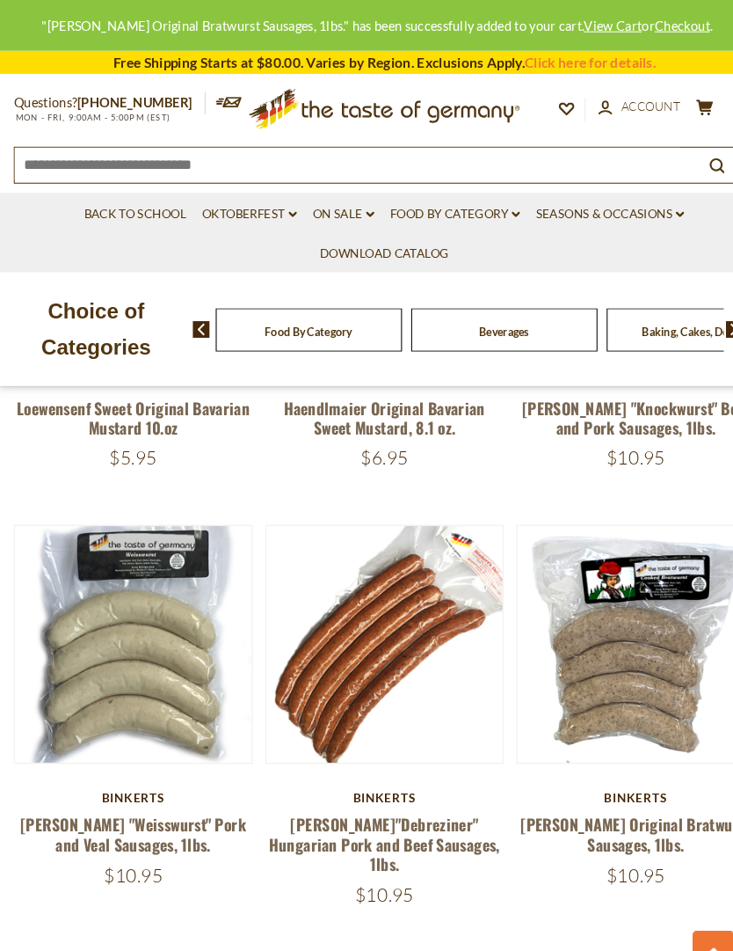
click at [406, 343] on button "Quick View" at bounding box center [366, 323] width 119 height 40
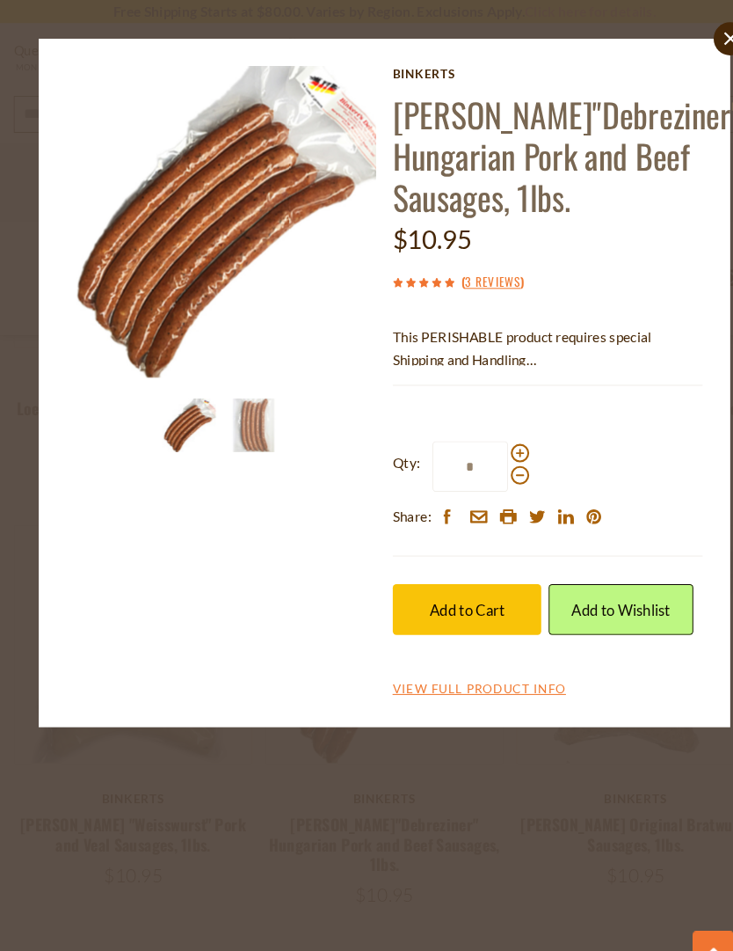
click at [456, 577] on span "Add to Cart" at bounding box center [445, 581] width 71 height 17
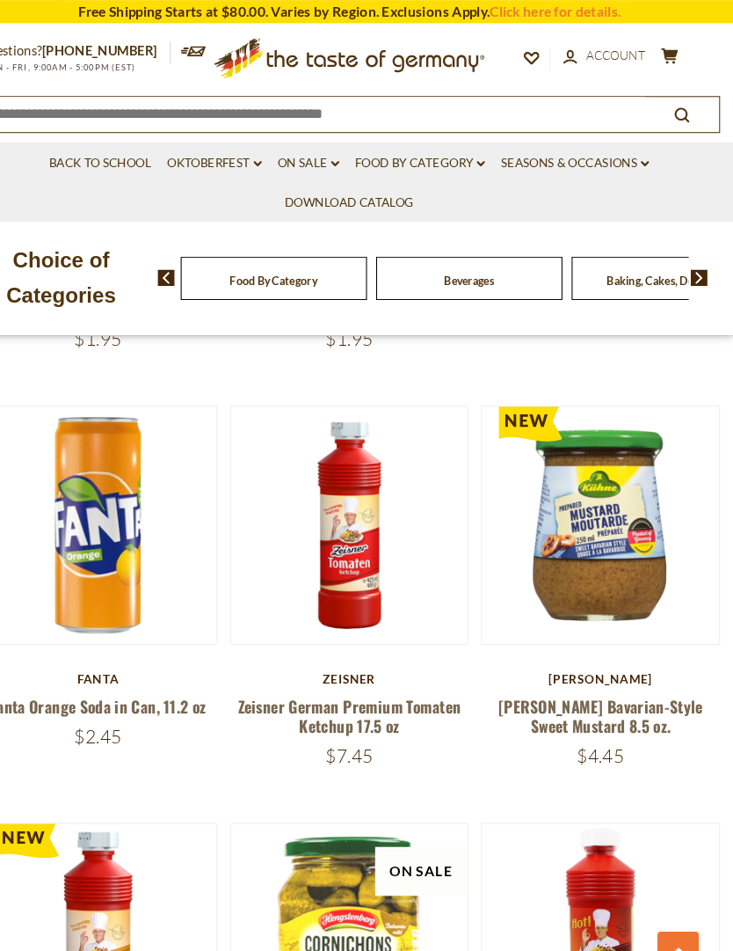
scroll to position [1141, 0]
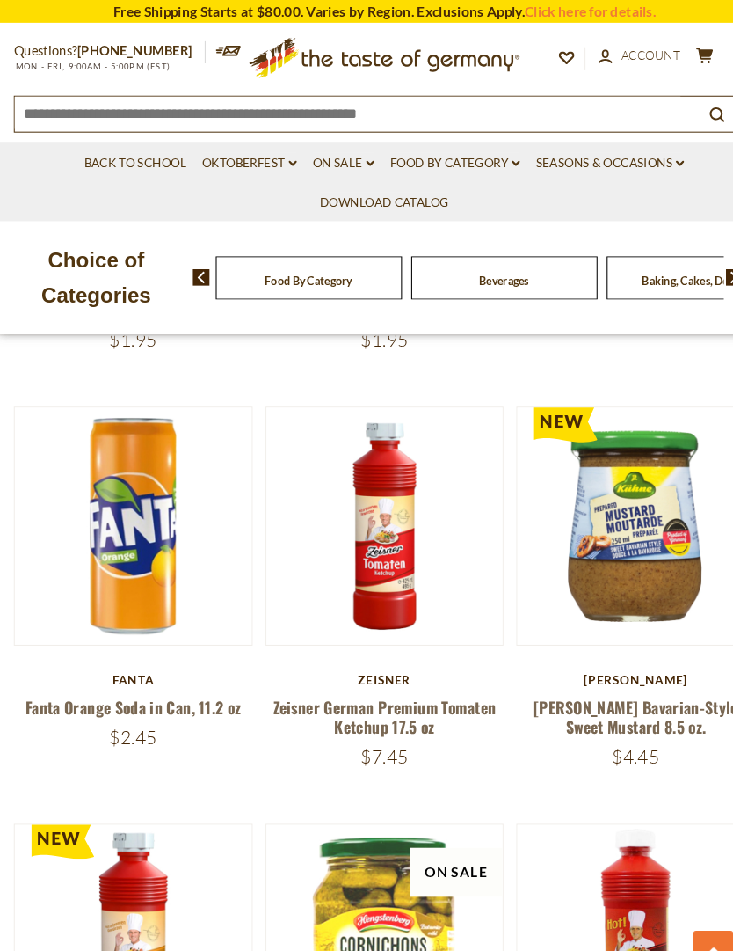
click at [445, 158] on link "Food By Category dropdown_arrow" at bounding box center [434, 155] width 124 height 19
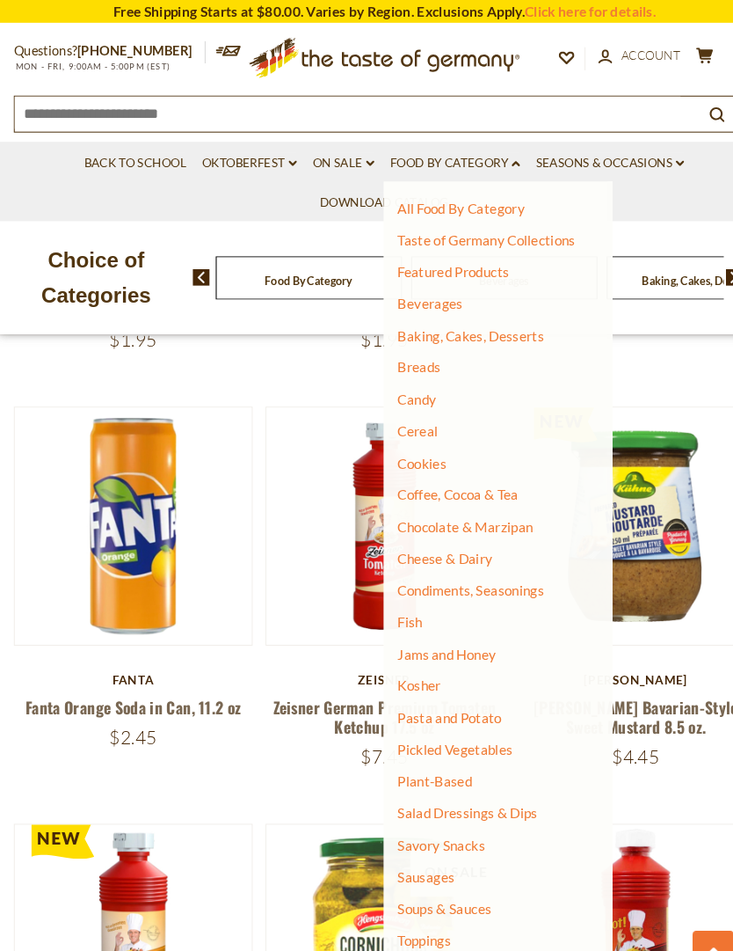
click at [406, 442] on link "Cookies" at bounding box center [402, 442] width 47 height 16
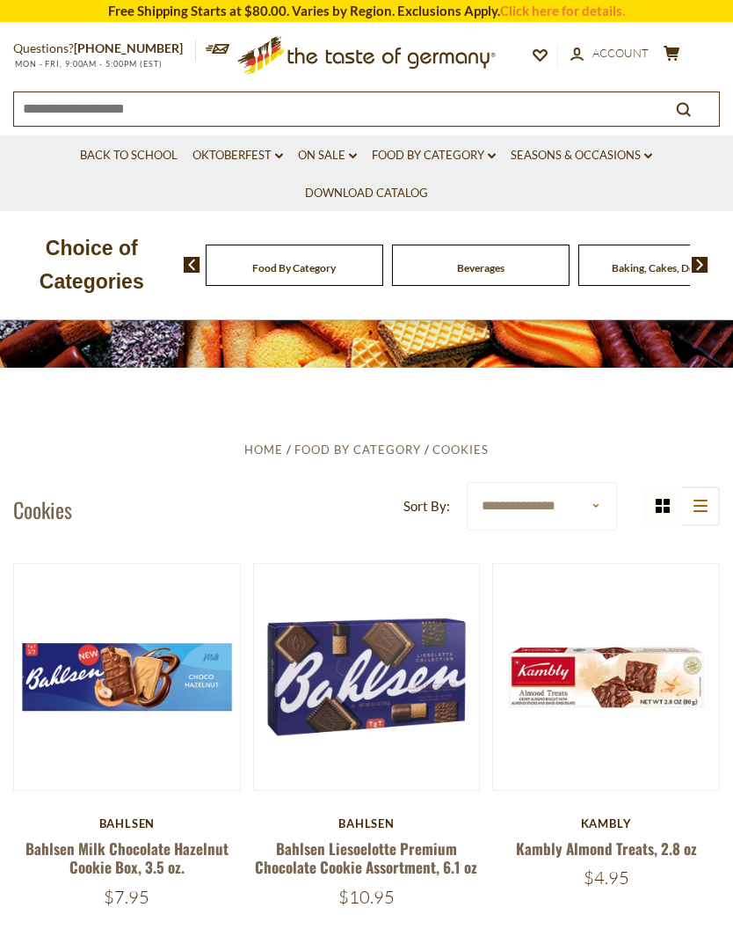
scroll to position [133, 0]
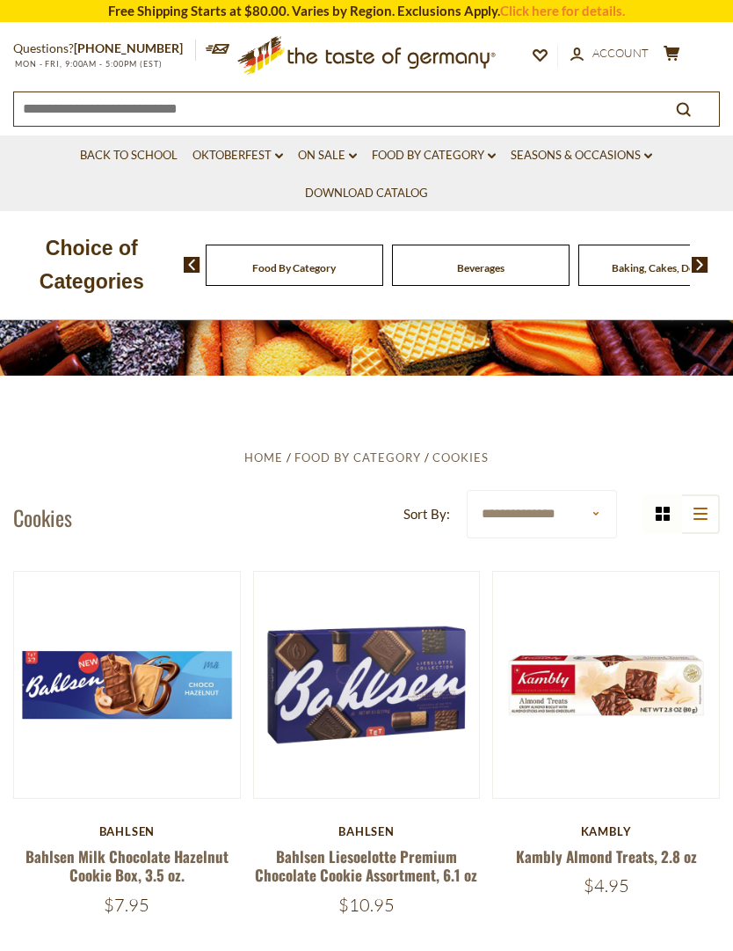
click at [678, 782] on img at bounding box center [606, 685] width 226 height 226
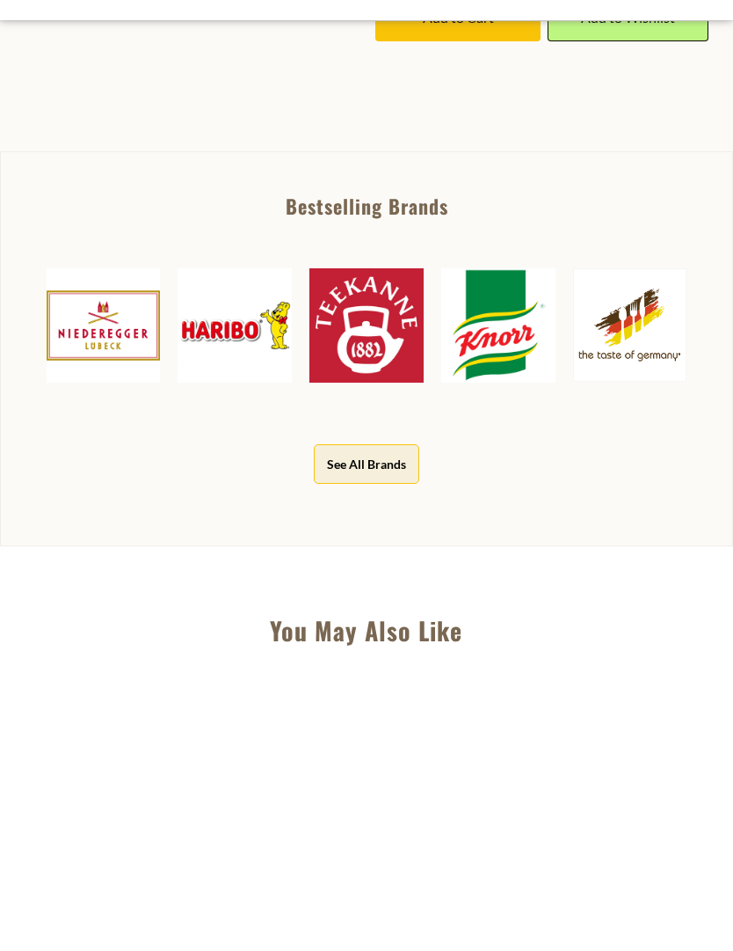
scroll to position [542, 0]
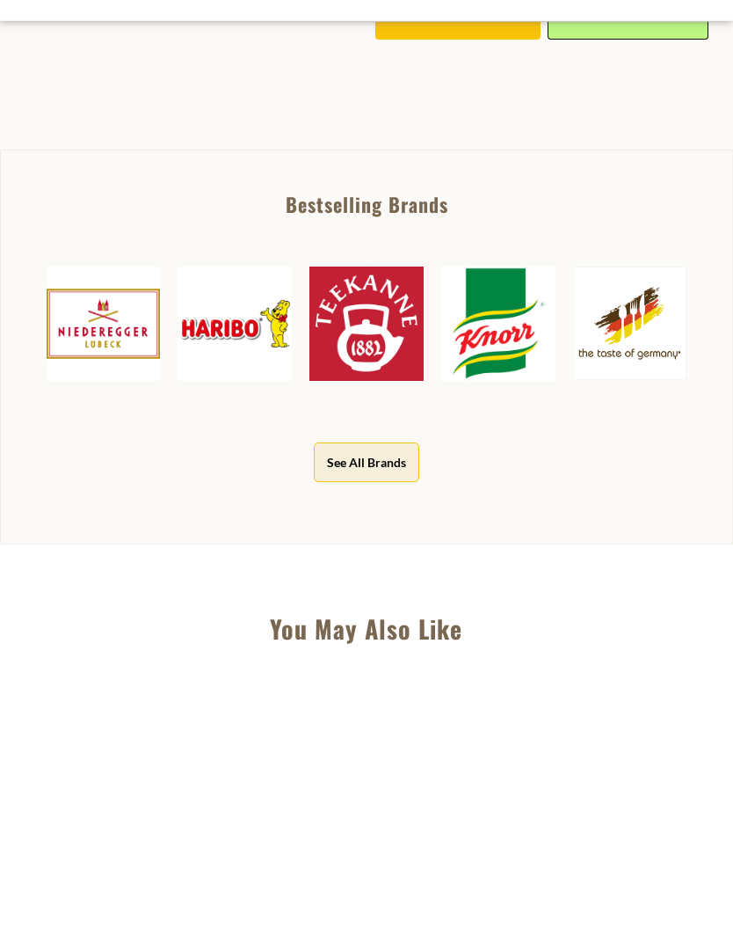
click at [391, 741] on button "See All Brands" at bounding box center [367, 761] width 106 height 40
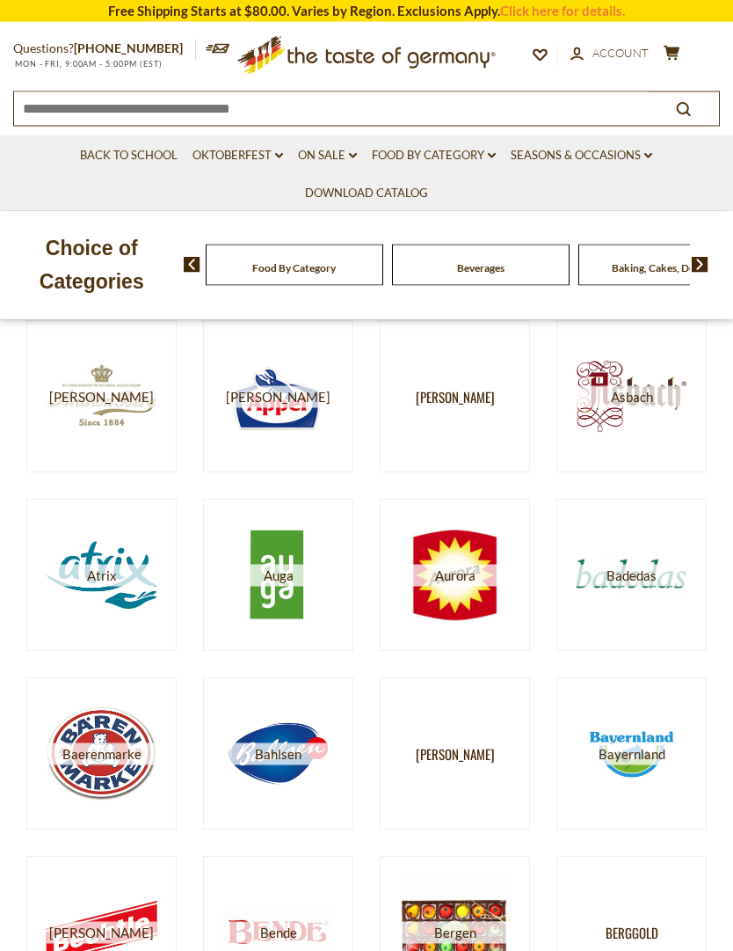
scroll to position [599, 0]
click at [290, 741] on img at bounding box center [279, 753] width 112 height 112
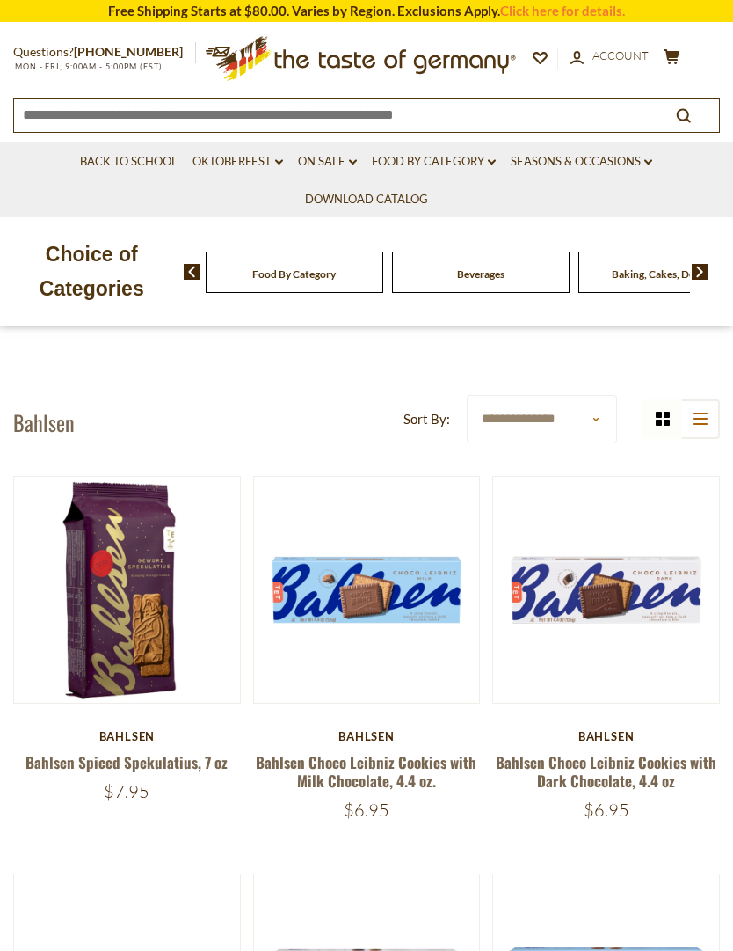
click at [161, 318] on button "Quick View" at bounding box center [127, 299] width 119 height 40
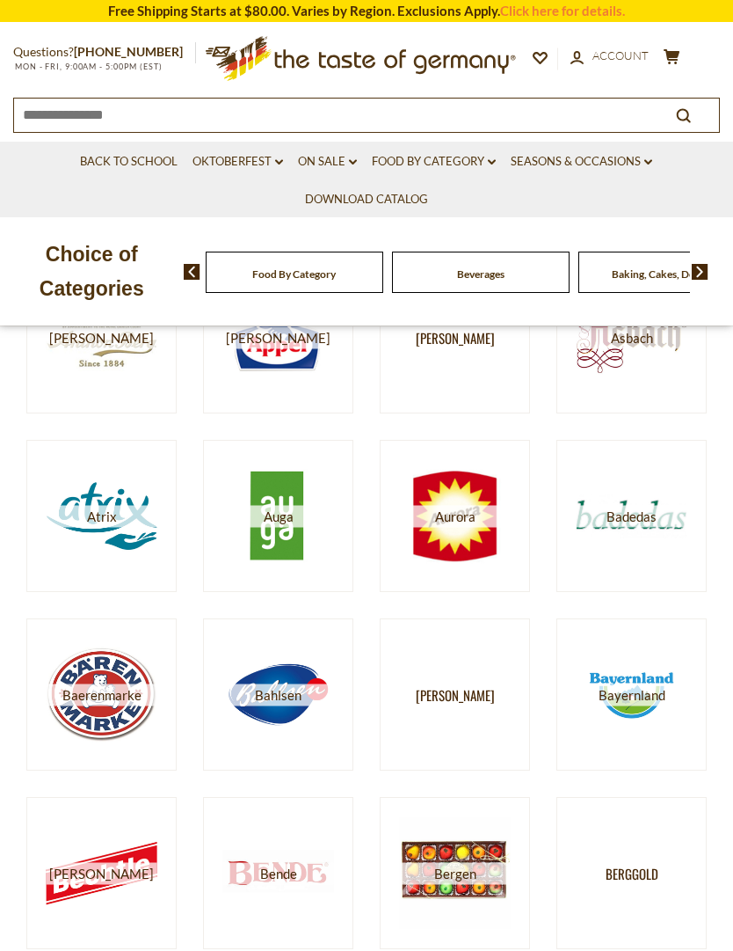
click at [290, 694] on span "Bahlsen" at bounding box center [279, 694] width 112 height 22
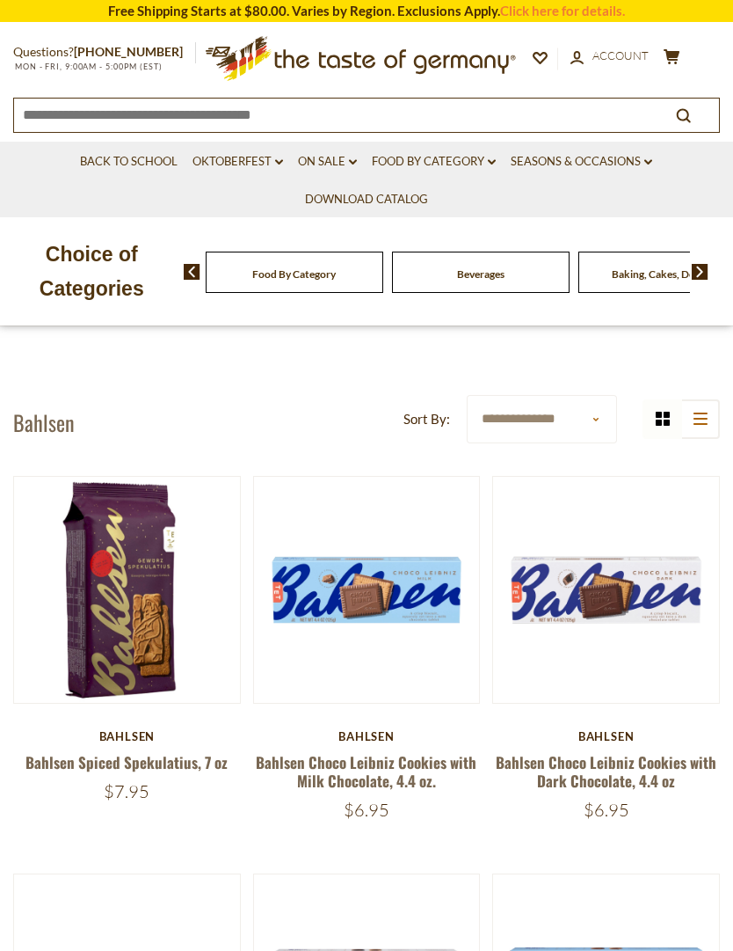
click at [640, 318] on button "Quick View" at bounding box center [606, 299] width 119 height 40
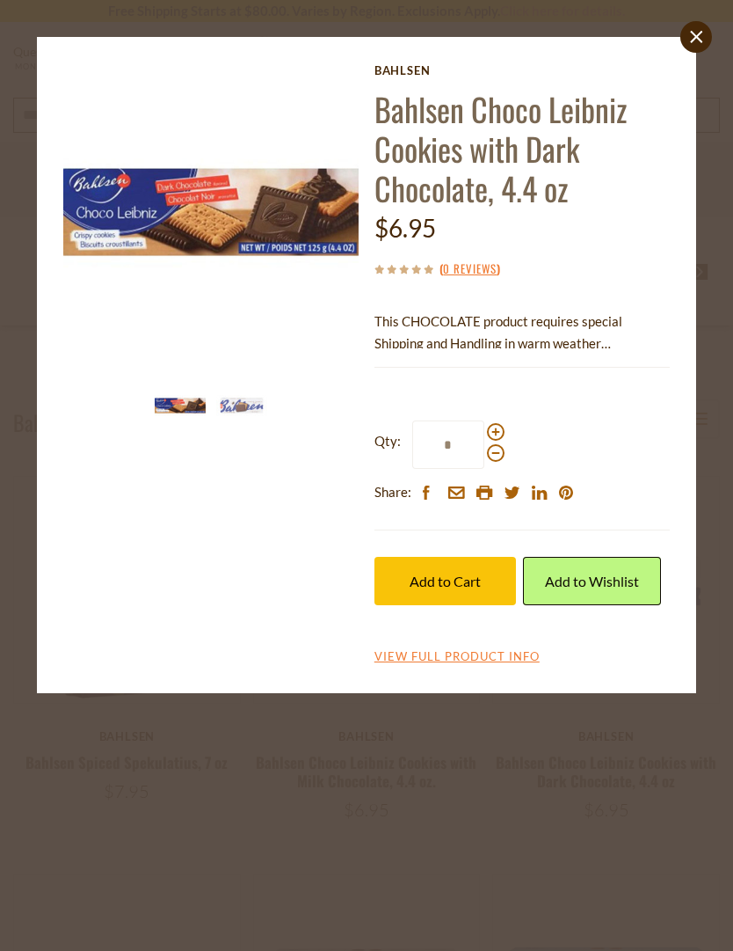
click at [491, 433] on span at bounding box center [496, 432] width 18 height 18
click at [485, 433] on input "*" at bounding box center [448, 444] width 72 height 48
type input "*"
click at [483, 579] on button "Add to Cart" at bounding box center [446, 581] width 142 height 48
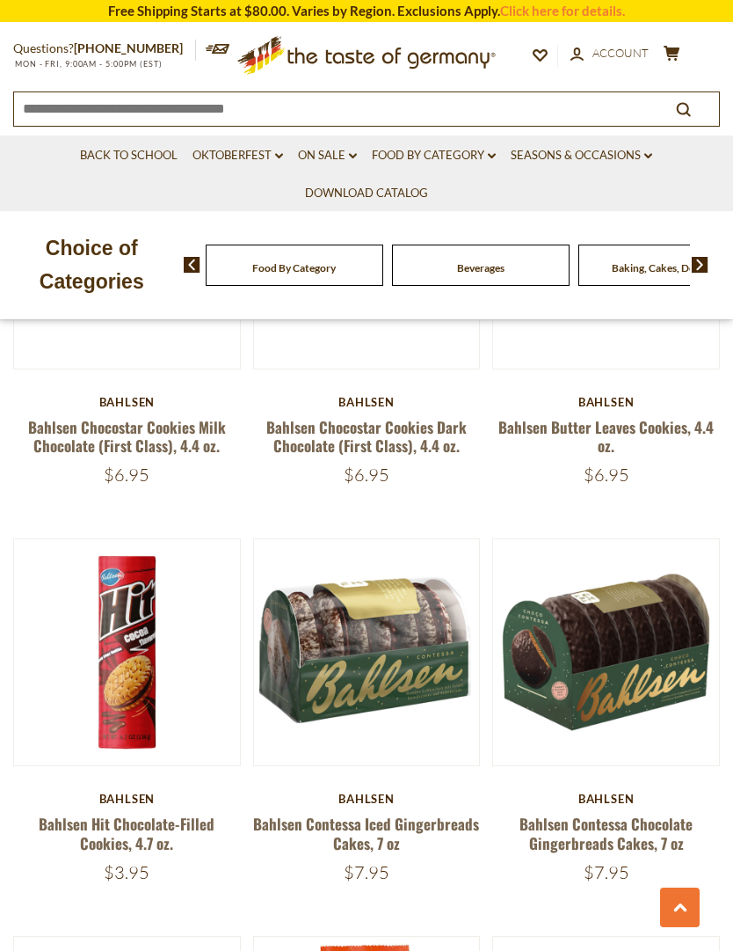
scroll to position [1179, 0]
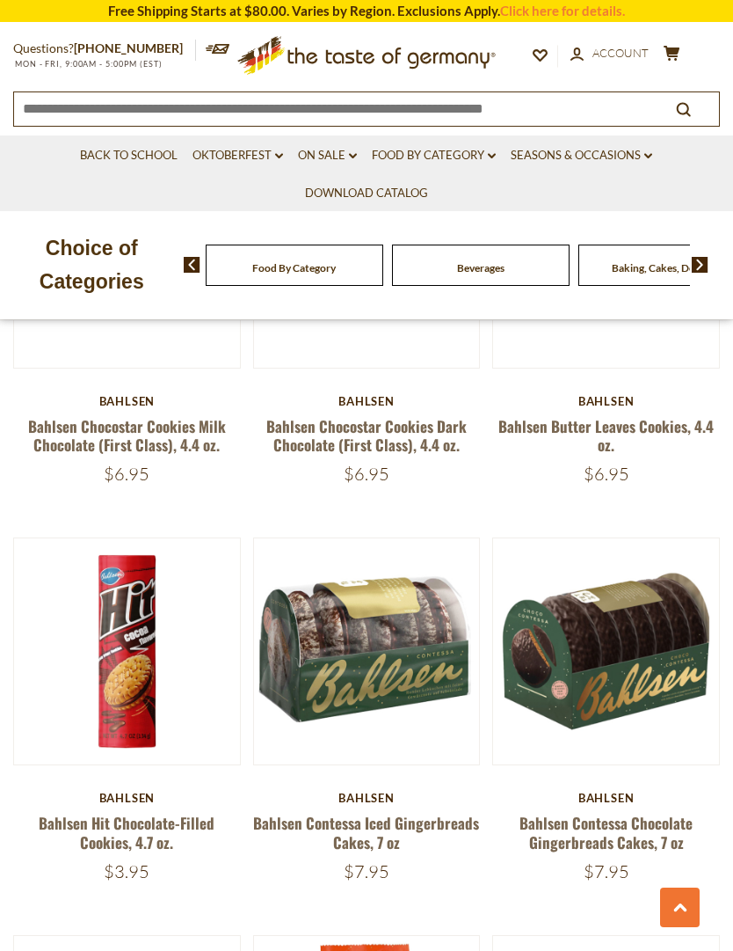
click at [420, 380] on button "Quick View" at bounding box center [366, 360] width 119 height 40
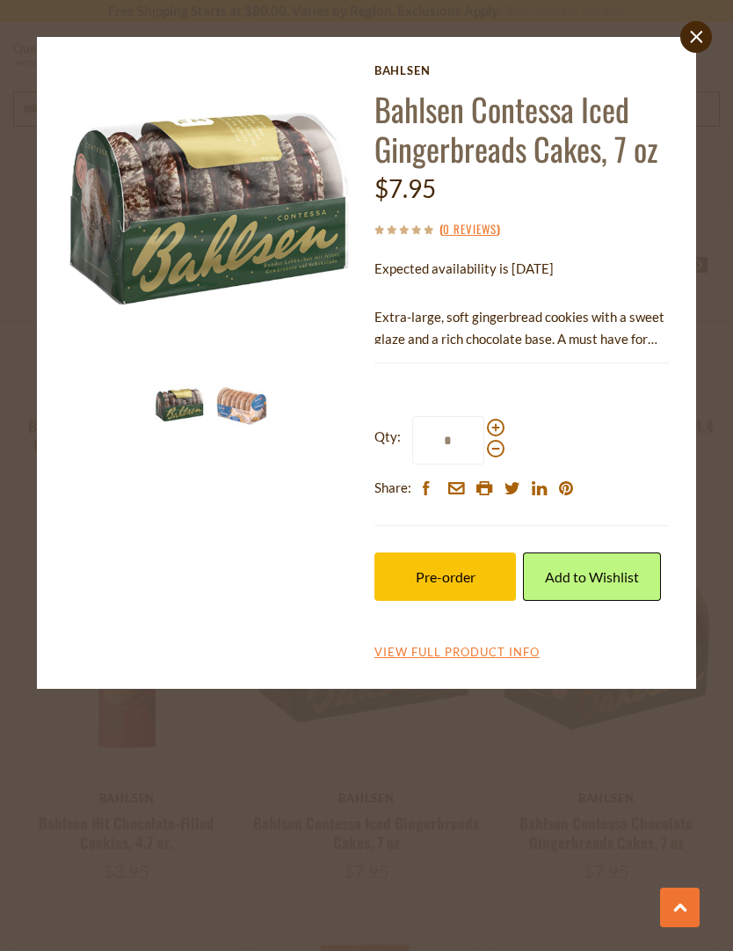
click at [500, 416] on label "Qty: *" at bounding box center [440, 440] width 130 height 48
click at [485, 416] on input "*" at bounding box center [448, 440] width 72 height 48
click at [499, 430] on span at bounding box center [496, 428] width 18 height 18
click at [485, 430] on input "*" at bounding box center [448, 440] width 72 height 48
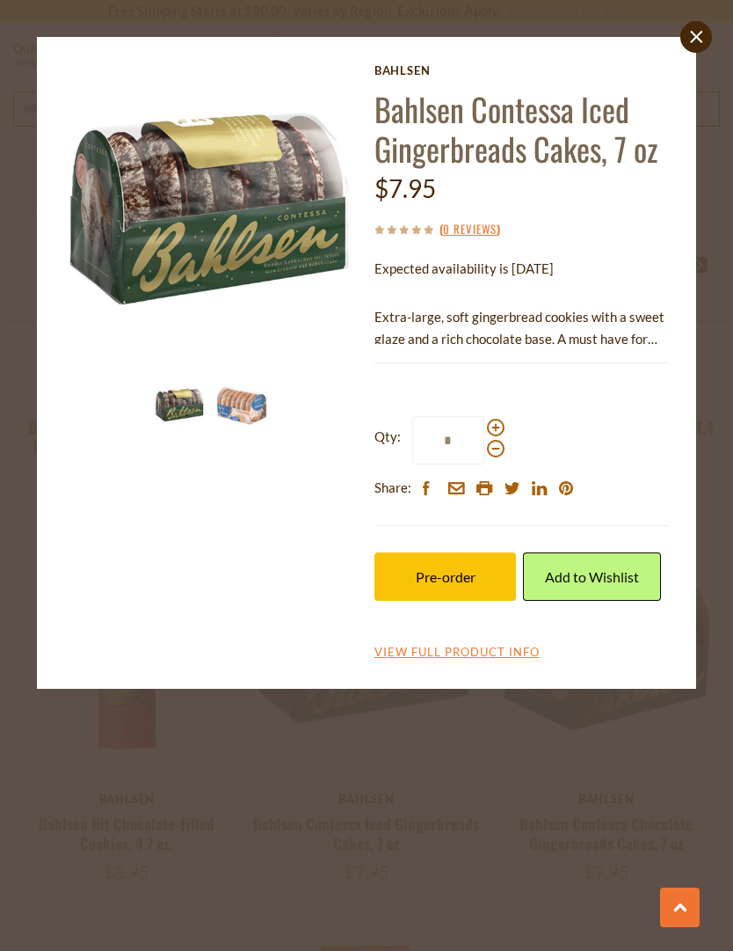
type input "*"
click at [469, 593] on button "Pre-order" at bounding box center [446, 576] width 142 height 48
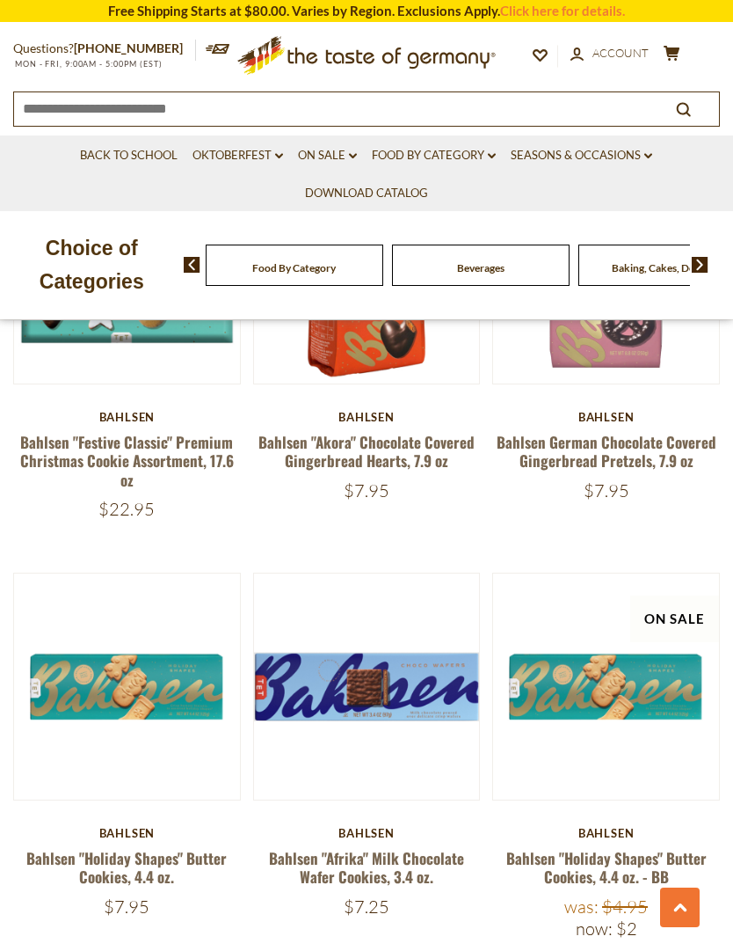
scroll to position [1959, 0]
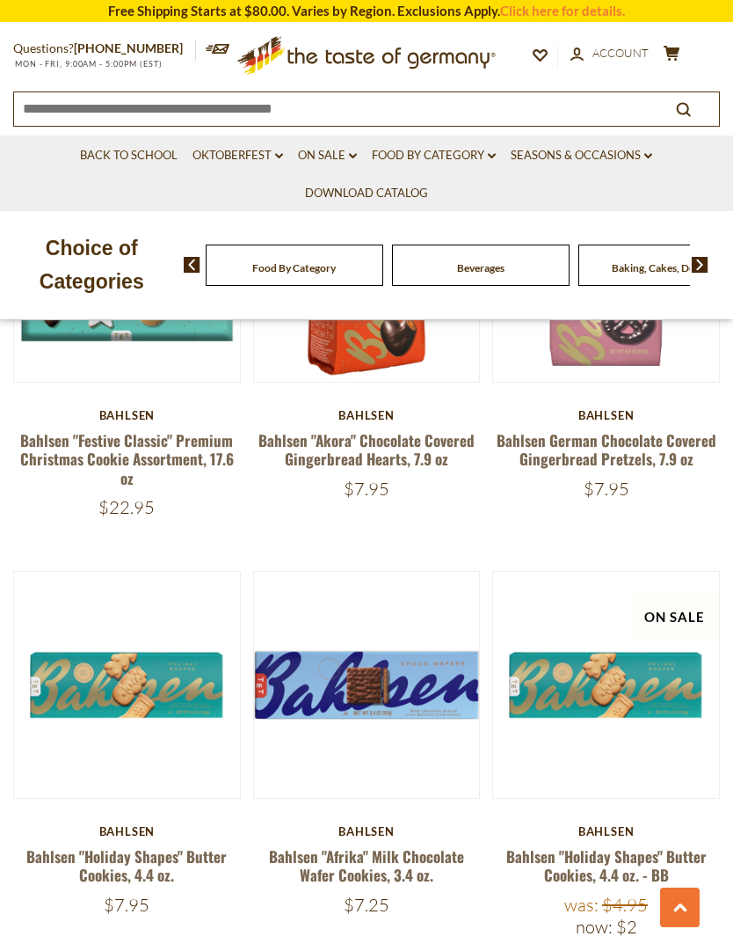
click at [396, 413] on button "Quick View" at bounding box center [366, 394] width 119 height 40
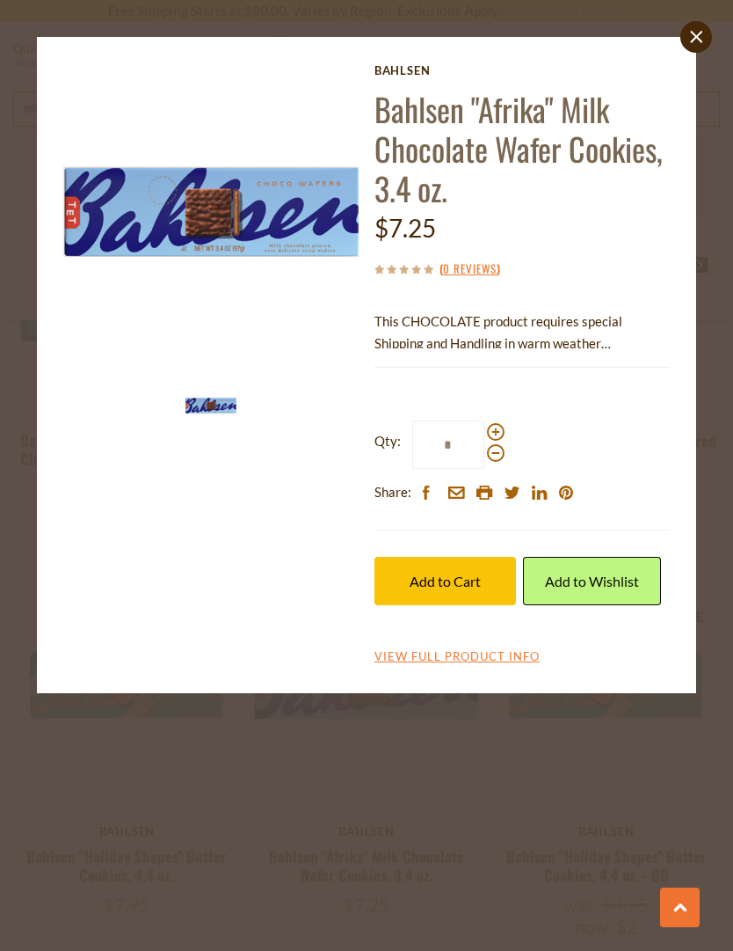
click at [496, 427] on span at bounding box center [496, 432] width 18 height 18
click at [485, 427] on input "*" at bounding box center [448, 444] width 72 height 48
type input "*"
click at [490, 586] on button "Add to Cart" at bounding box center [446, 581] width 142 height 48
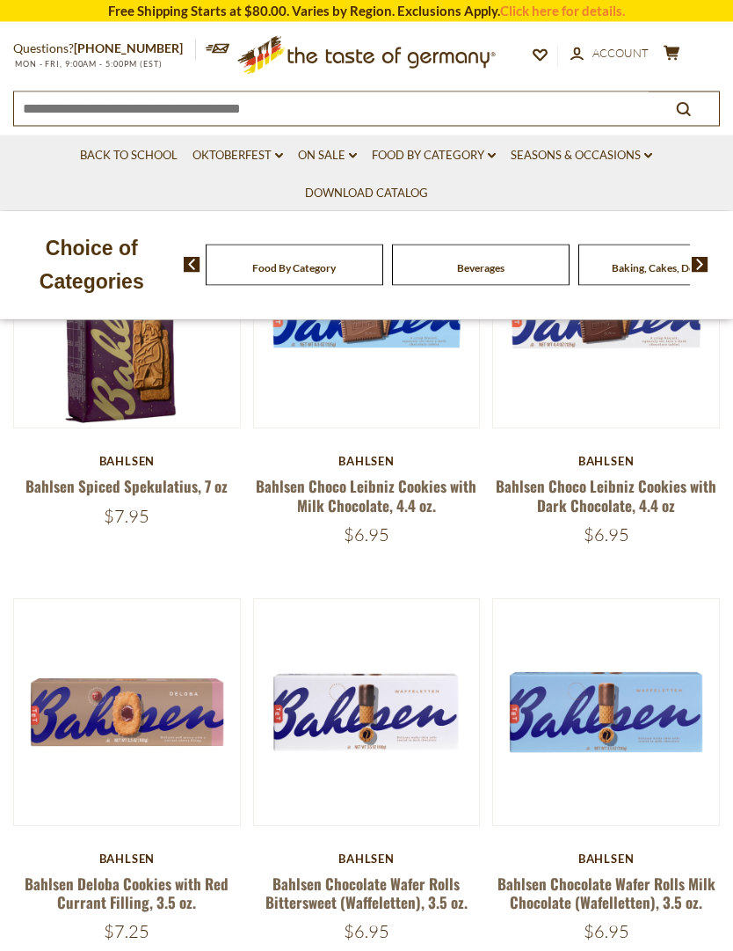
scroll to position [0, 0]
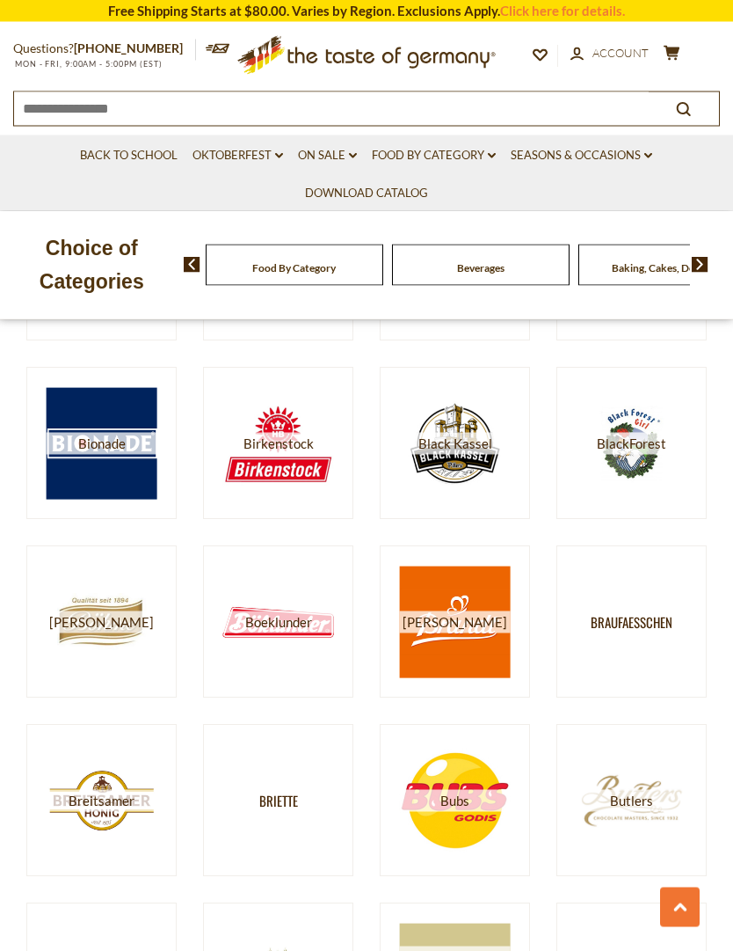
scroll to position [1444, 0]
click at [649, 454] on img at bounding box center [632, 444] width 112 height 112
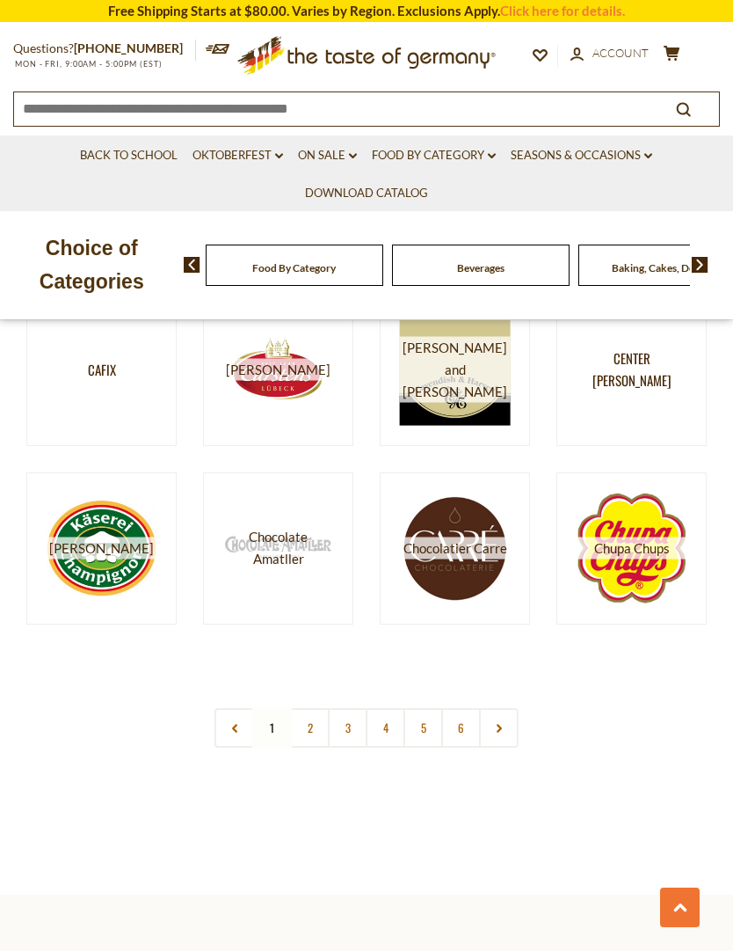
scroll to position [2055, 0]
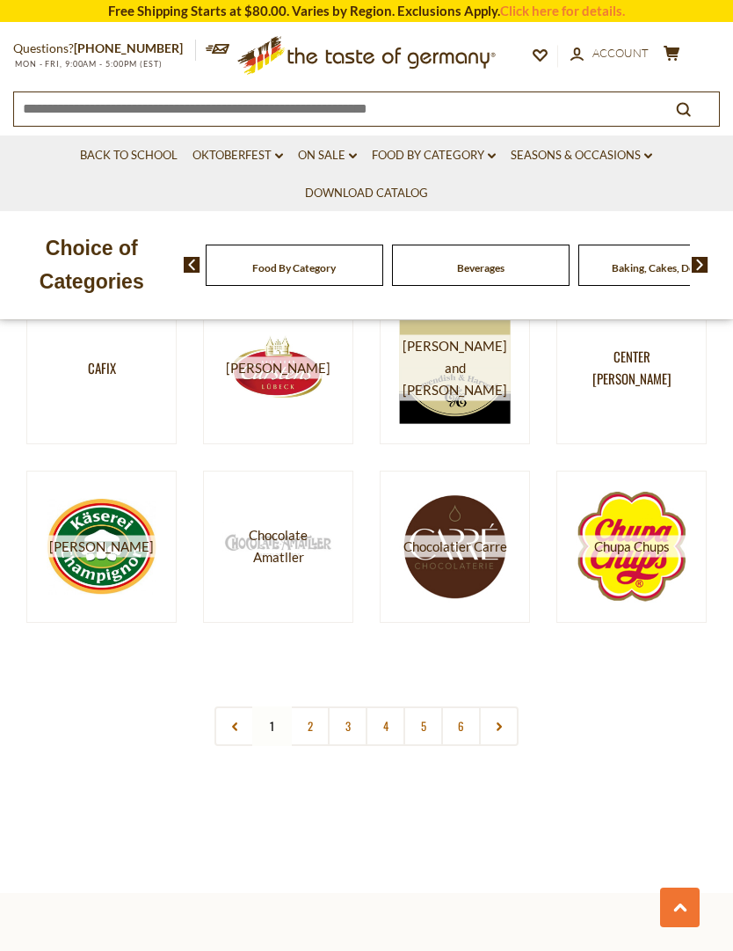
click at [290, 730] on link "2" at bounding box center [310, 726] width 40 height 40
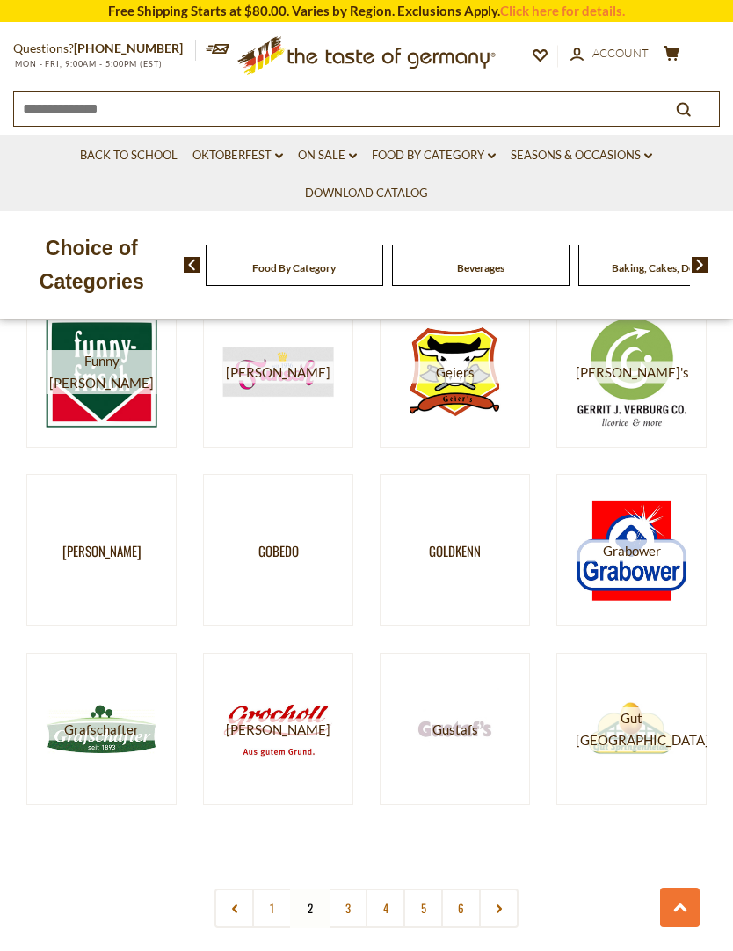
scroll to position [1872, 0]
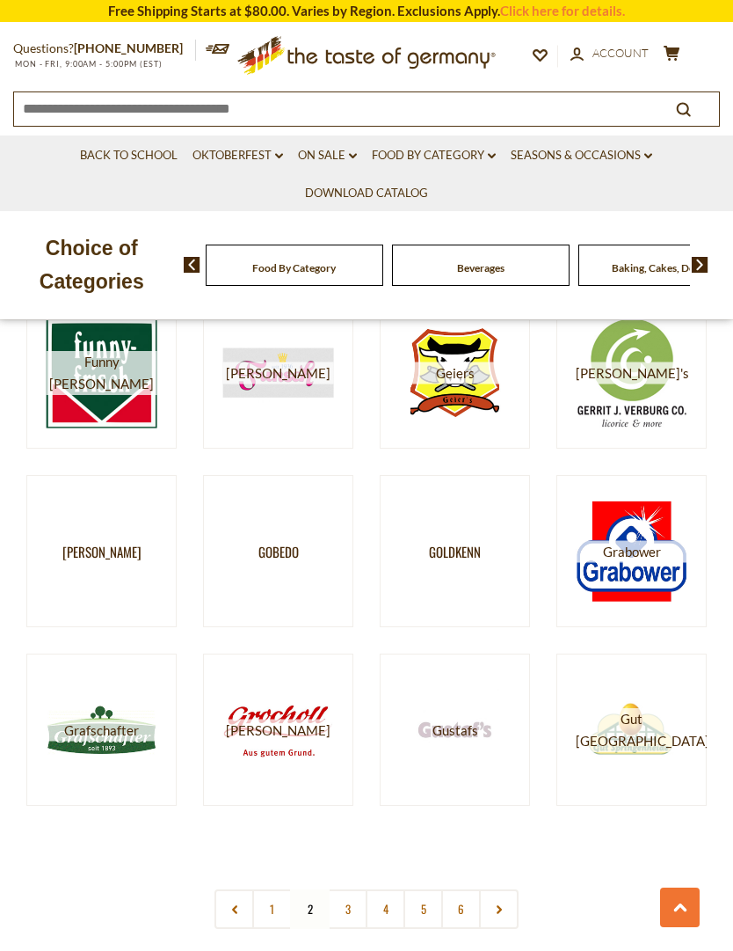
click at [682, 51] on button "cart $225" at bounding box center [672, 56] width 22 height 22
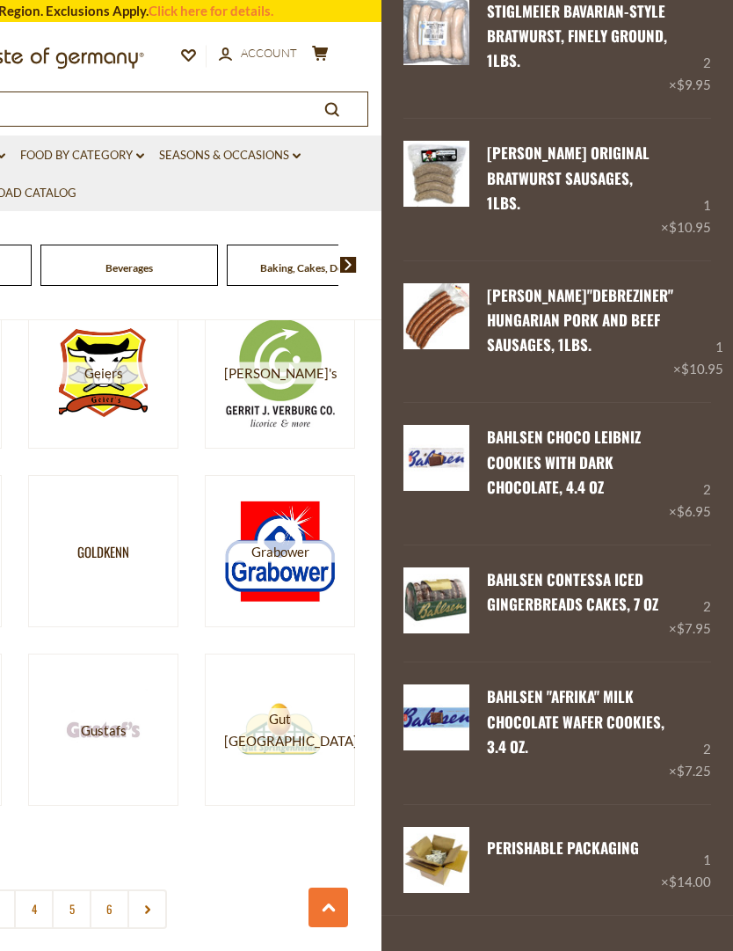
scroll to position [1725, 0]
